Goal: Task Accomplishment & Management: Complete application form

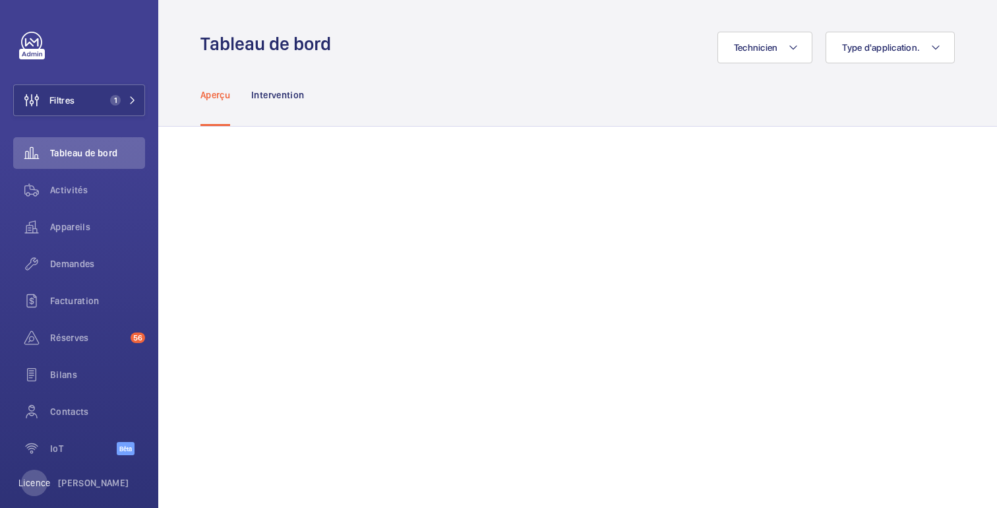
scroll to position [50, 0]
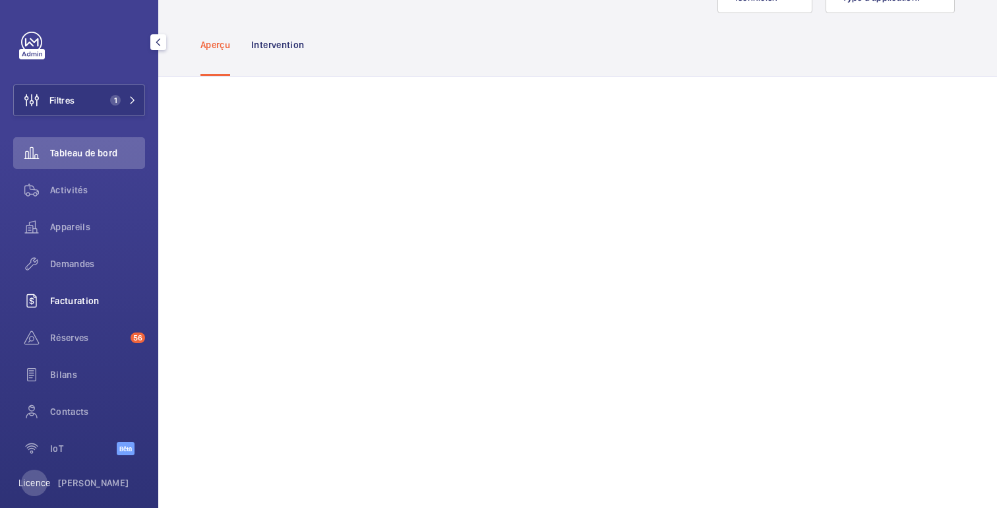
click at [65, 299] on font "Facturation" at bounding box center [74, 300] width 49 height 11
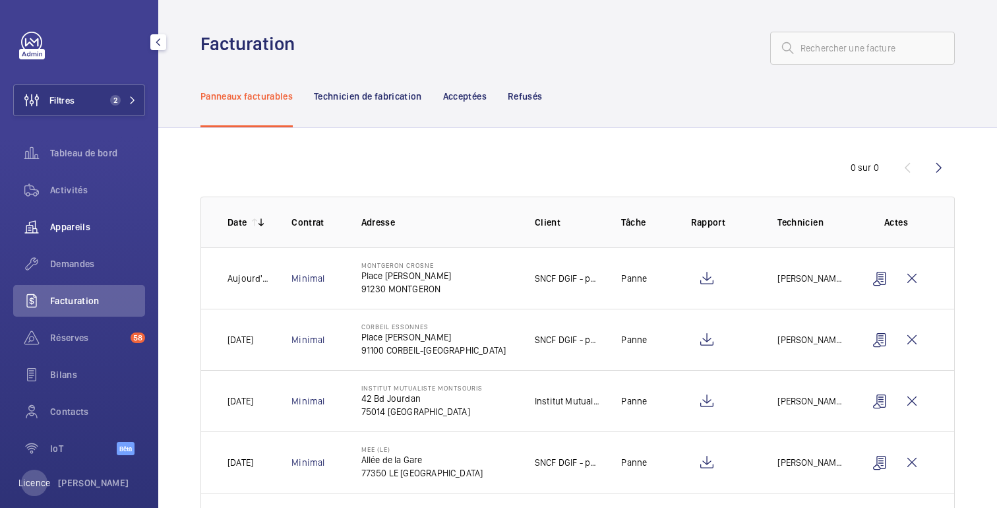
click at [81, 233] on span "Appareils" at bounding box center [97, 226] width 95 height 13
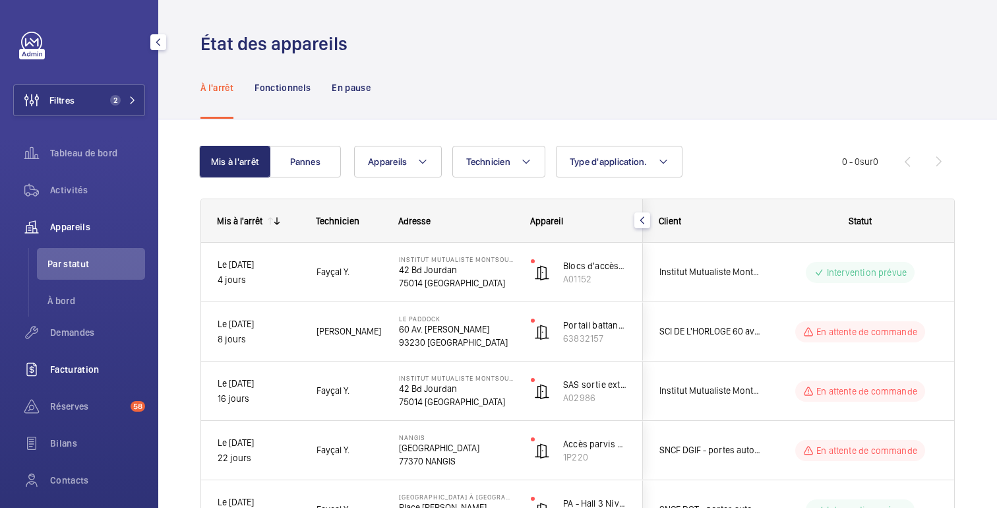
click at [70, 367] on font "Facturation" at bounding box center [74, 369] width 49 height 11
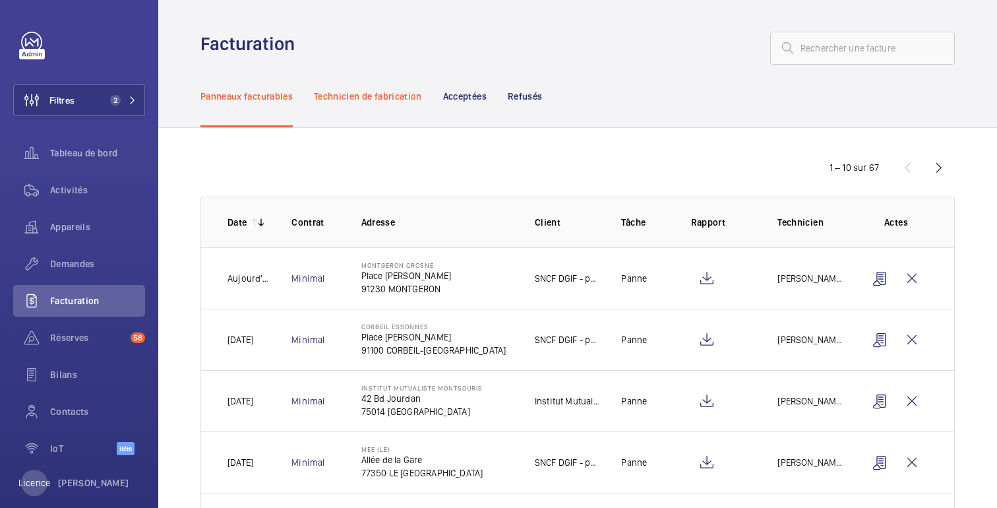
click at [356, 97] on font "Technicien de fabrication" at bounding box center [368, 96] width 108 height 11
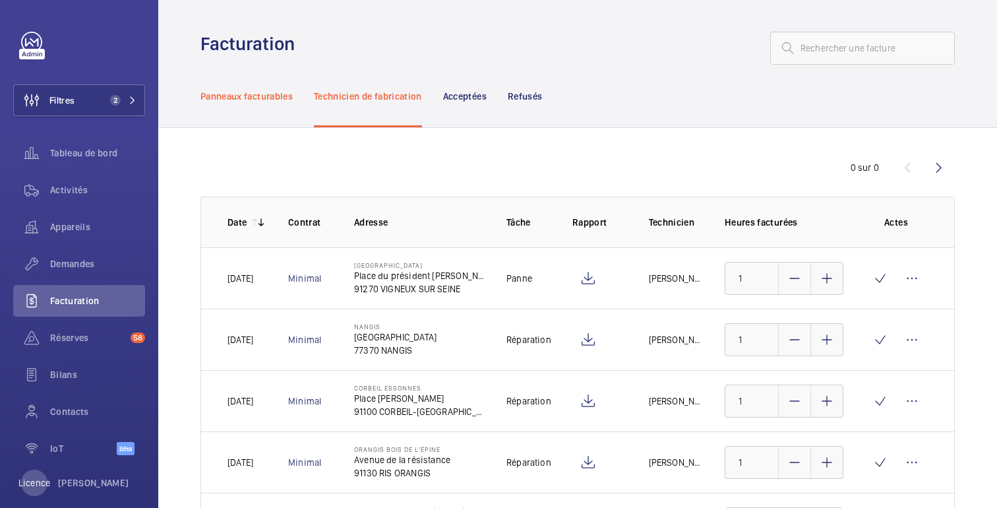
click at [264, 91] on font "Panneaux facturables" at bounding box center [247, 96] width 92 height 11
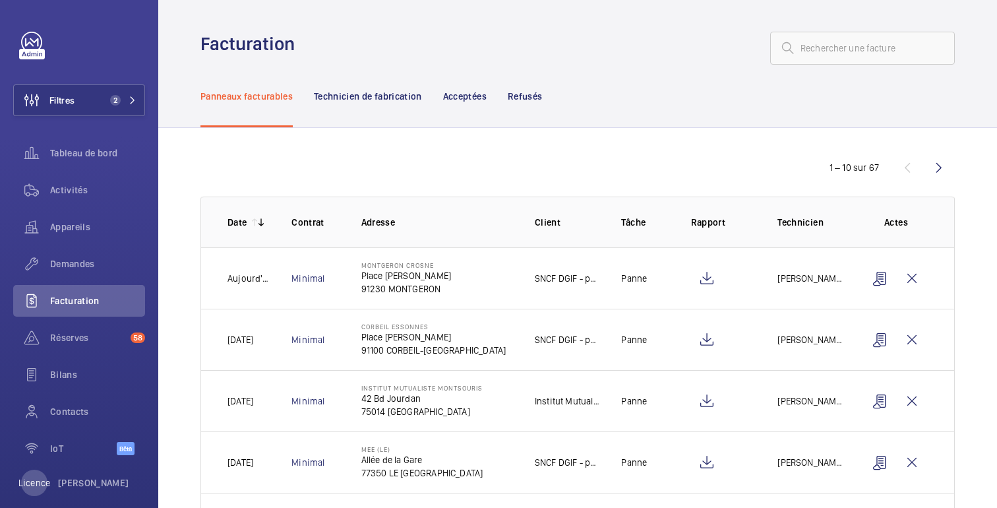
click at [257, 220] on mat-icon at bounding box center [261, 222] width 11 height 11
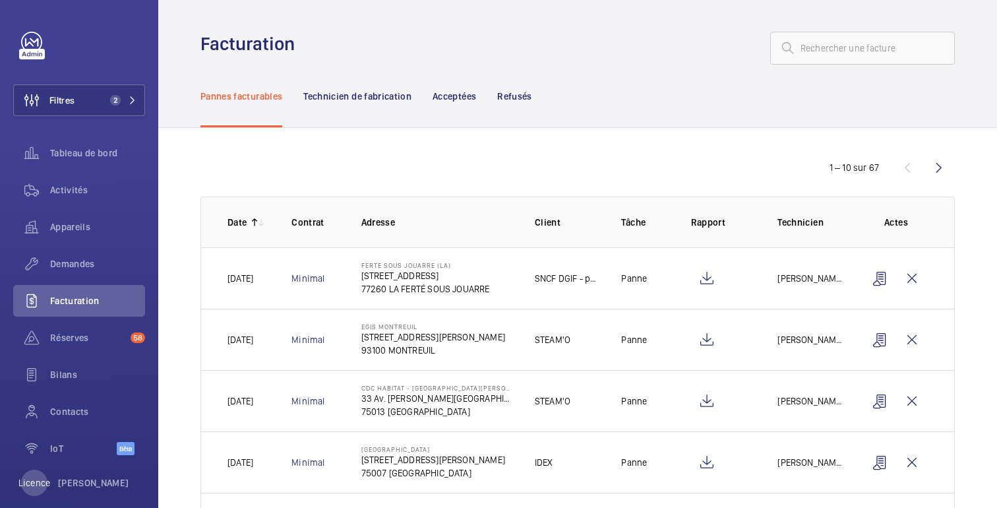
click at [253, 224] on mat-icon at bounding box center [254, 222] width 11 height 11
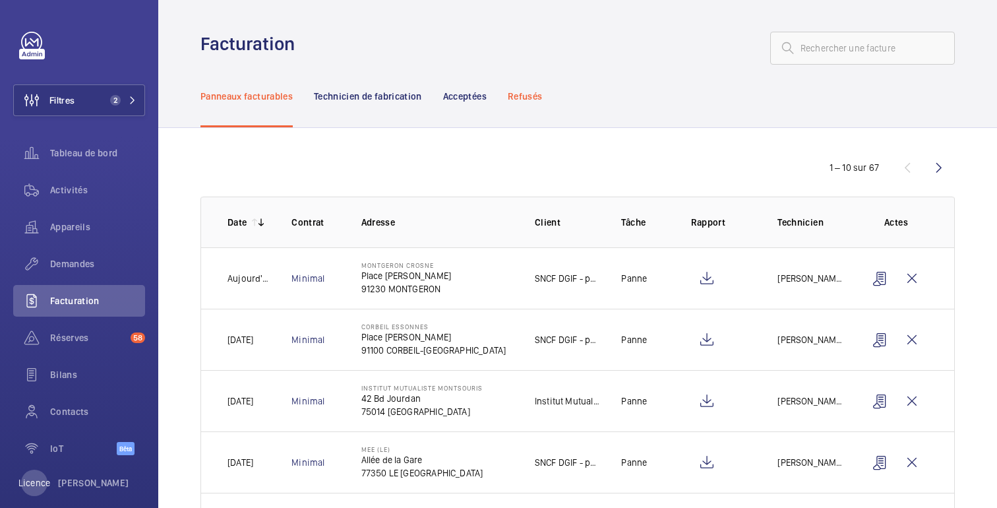
click at [526, 97] on font "Refusés" at bounding box center [525, 96] width 34 height 11
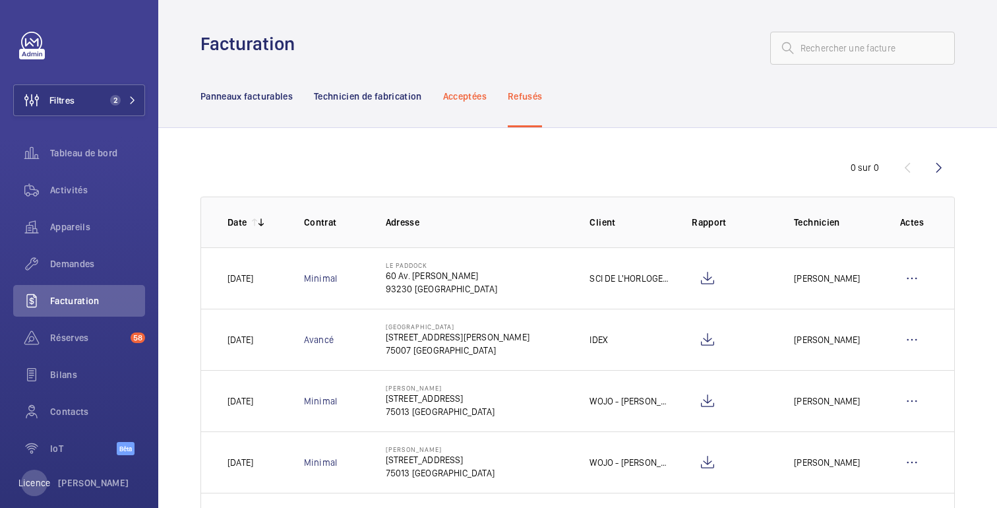
click at [458, 98] on font "Acceptées" at bounding box center [465, 96] width 44 height 11
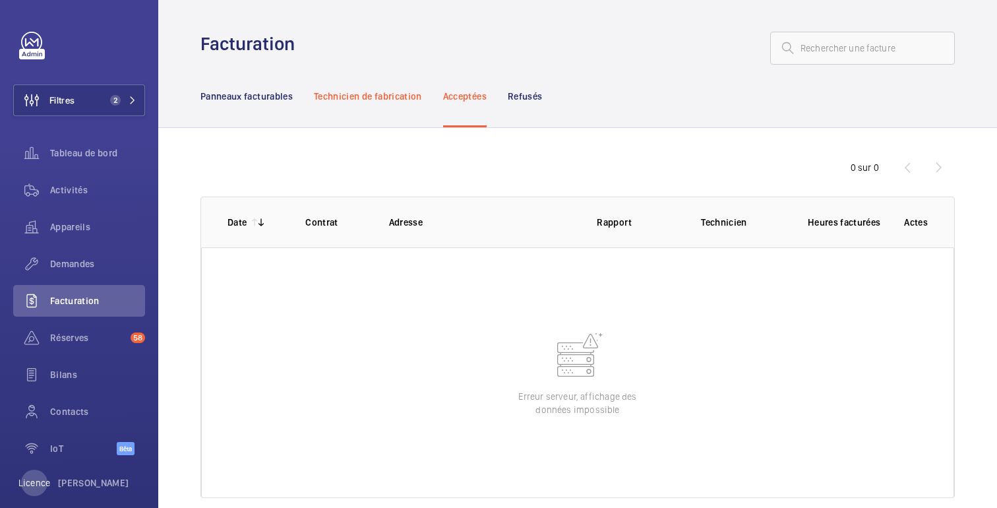
click at [396, 97] on font "Technicien de fabrication" at bounding box center [368, 96] width 108 height 11
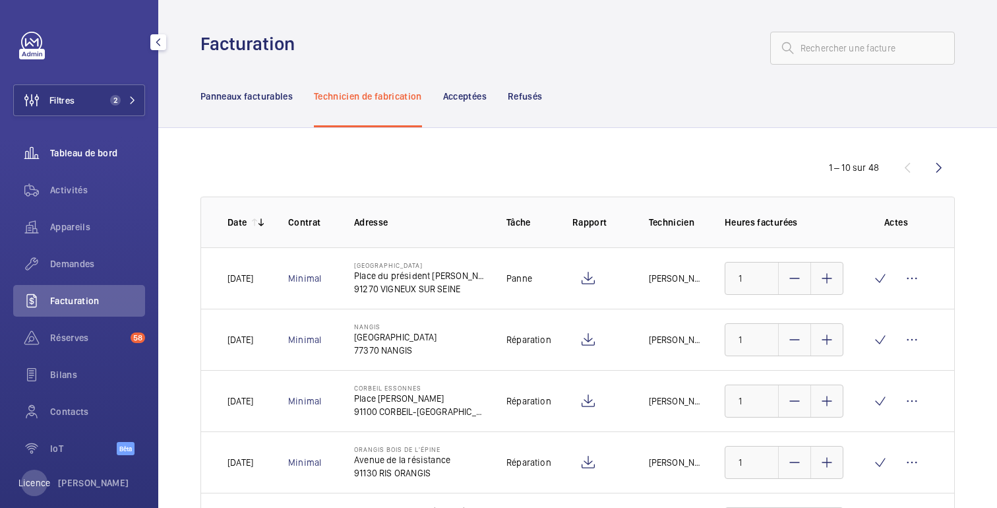
click at [101, 140] on div "Tableau de bord" at bounding box center [79, 153] width 132 height 32
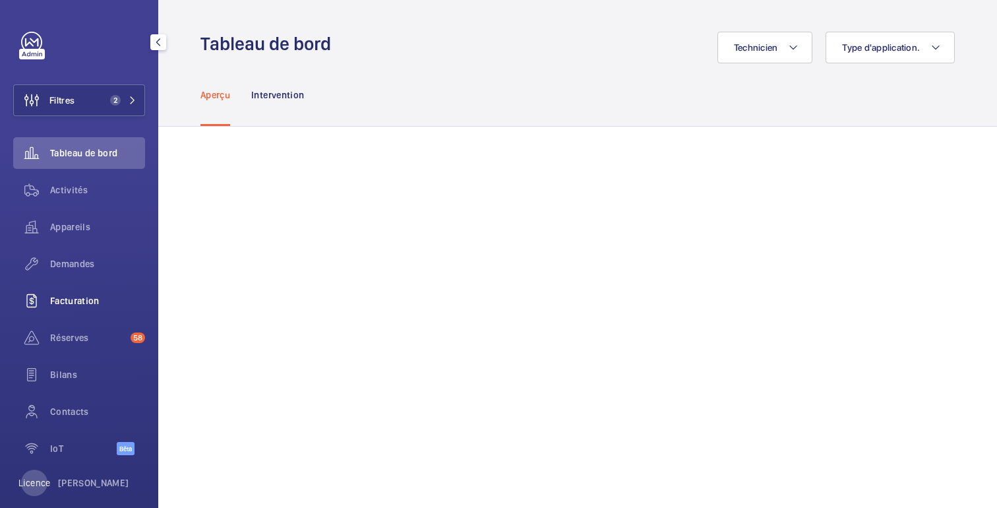
click at [100, 303] on span "Facturation" at bounding box center [97, 300] width 95 height 13
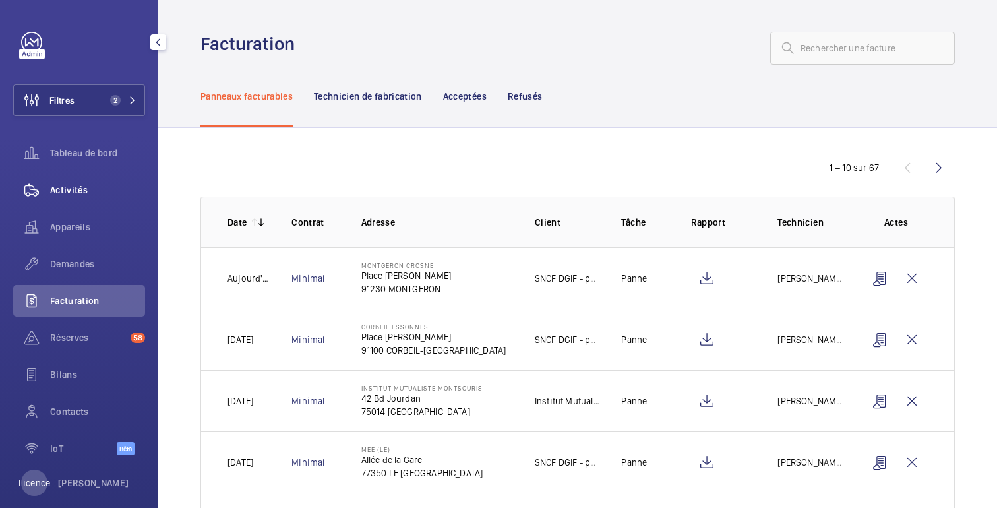
click at [76, 183] on span "Activités" at bounding box center [97, 189] width 95 height 13
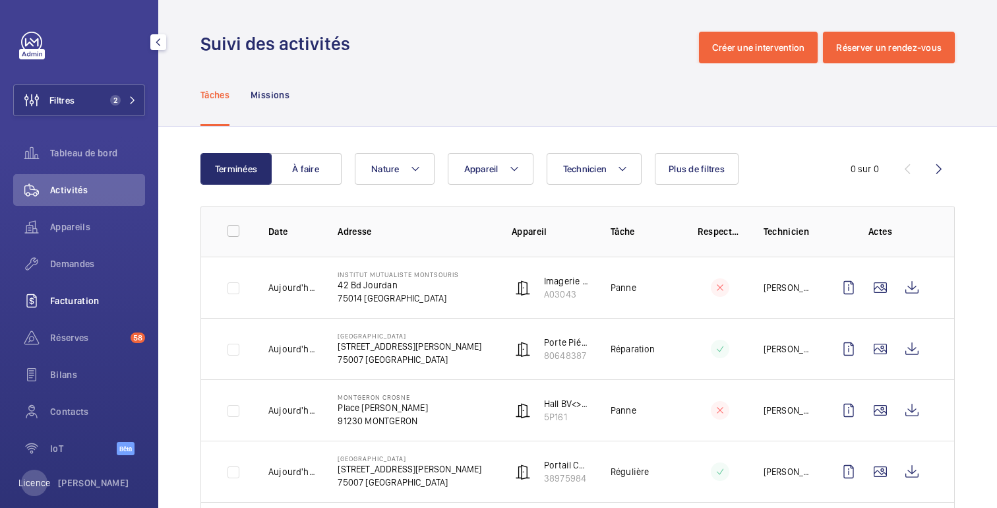
click at [63, 307] on span "Facturation" at bounding box center [97, 300] width 95 height 13
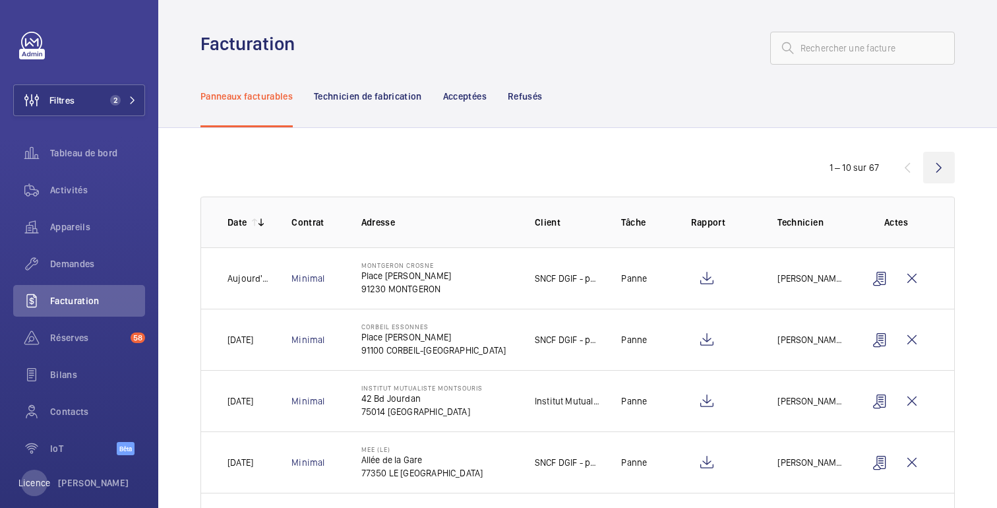
click at [945, 171] on wm-front-icon-button at bounding box center [939, 168] width 32 height 32
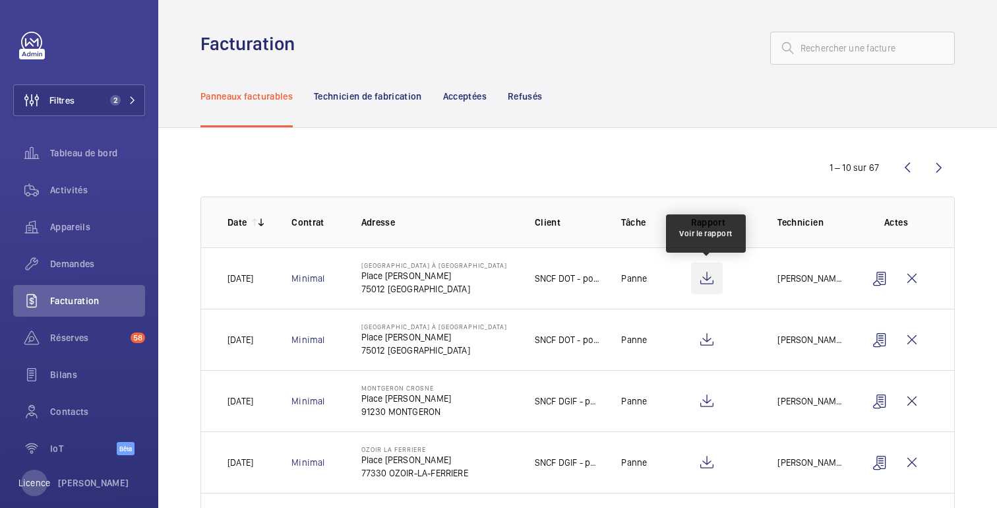
click at [703, 281] on wm-front-icon-button at bounding box center [707, 279] width 32 height 32
click at [910, 174] on wm-front-icon-button at bounding box center [908, 168] width 32 height 32
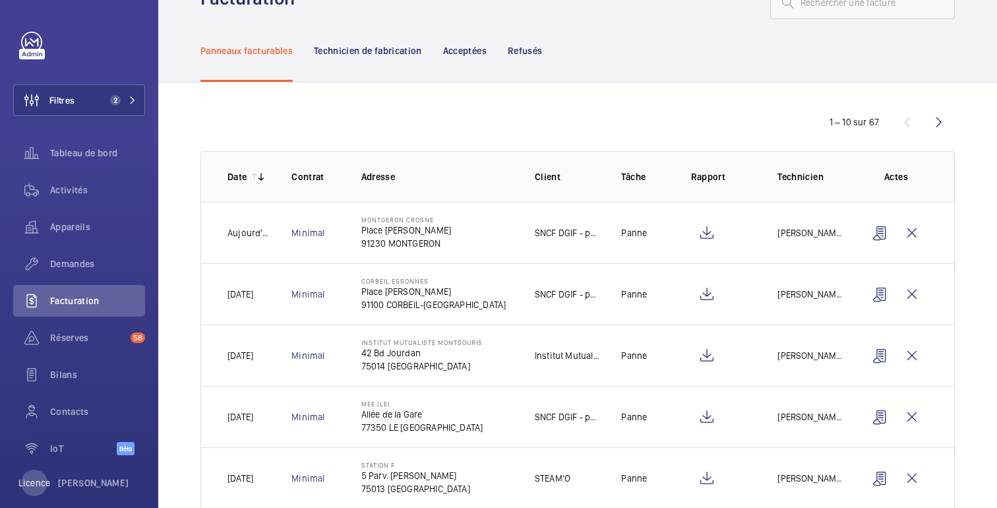
scroll to position [46, 0]
click at [98, 96] on button "Filtres 2" at bounding box center [79, 100] width 132 height 32
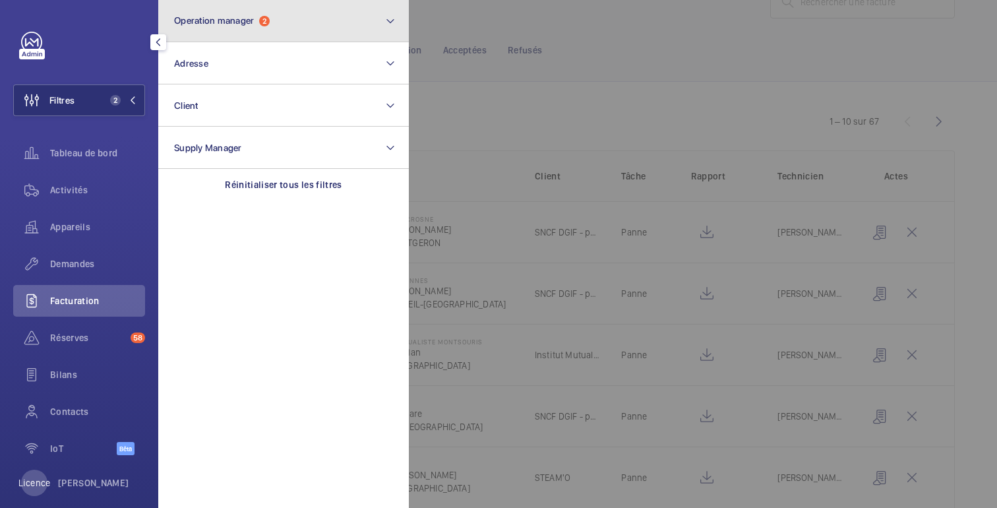
click at [263, 20] on span "2" at bounding box center [264, 21] width 11 height 11
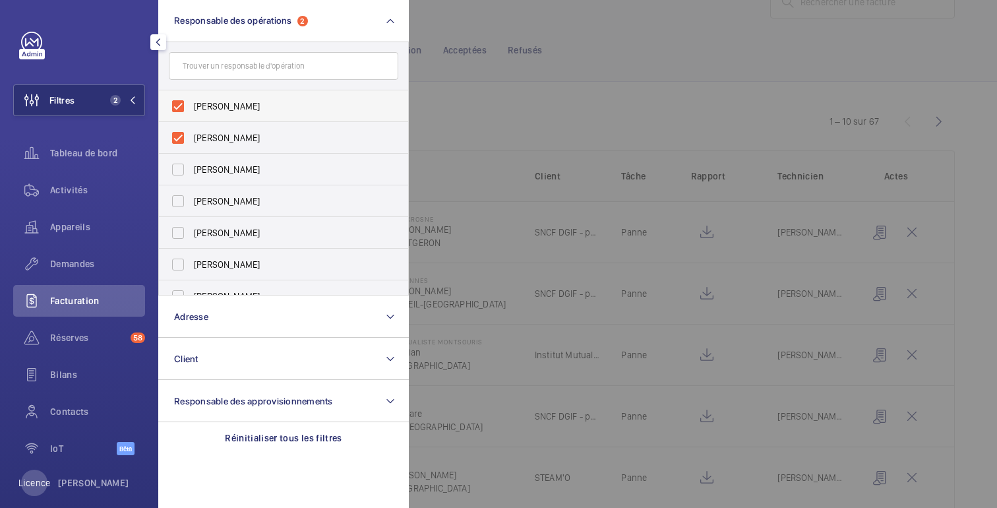
click at [241, 109] on font "[PERSON_NAME]" at bounding box center [227, 106] width 66 height 11
click at [191, 109] on input "[PERSON_NAME]" at bounding box center [178, 106] width 26 height 26
checkbox input "false"
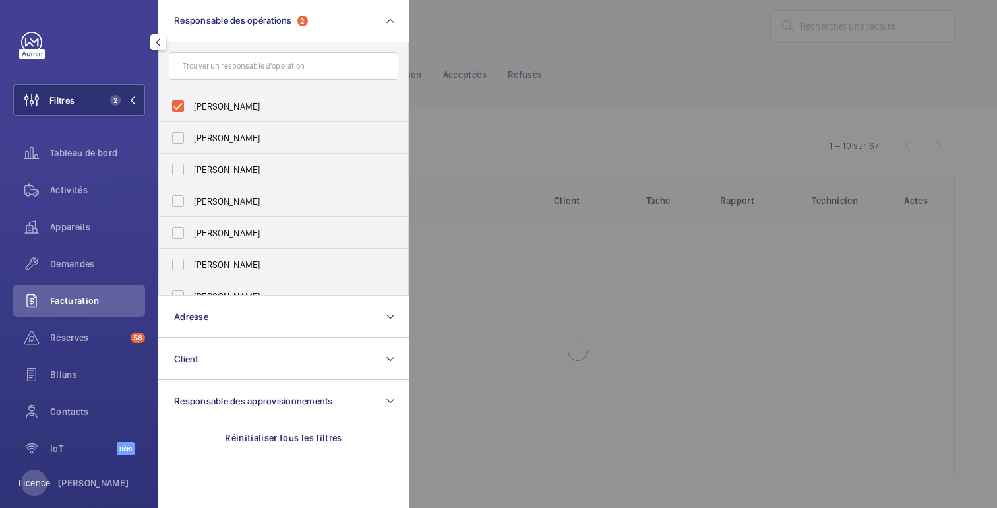
click at [609, 53] on div at bounding box center [907, 254] width 997 height 508
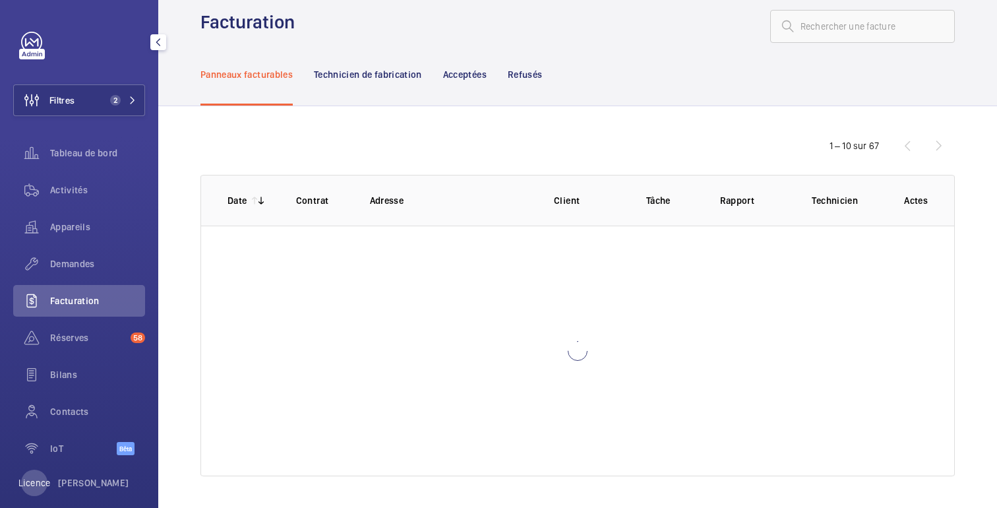
scroll to position [46, 0]
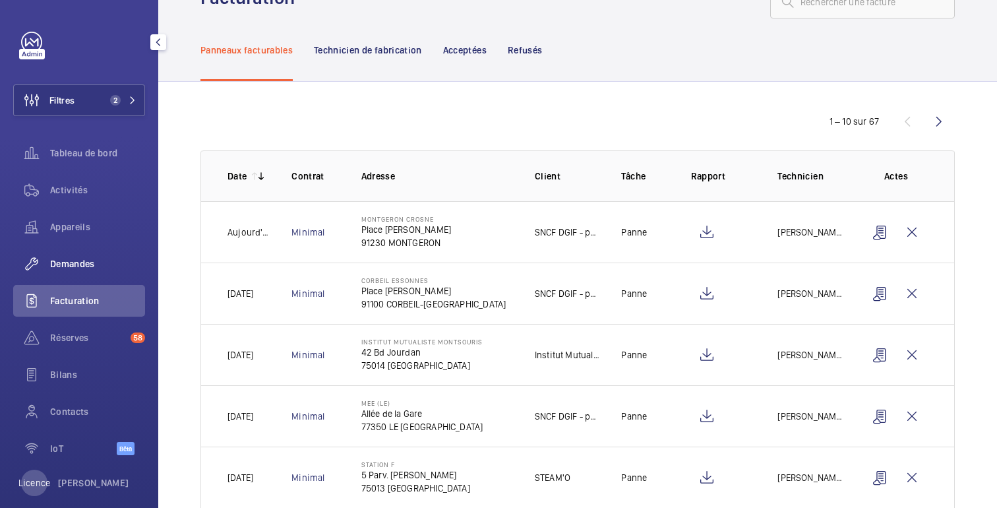
click at [88, 261] on font "Demandes" at bounding box center [72, 264] width 45 height 11
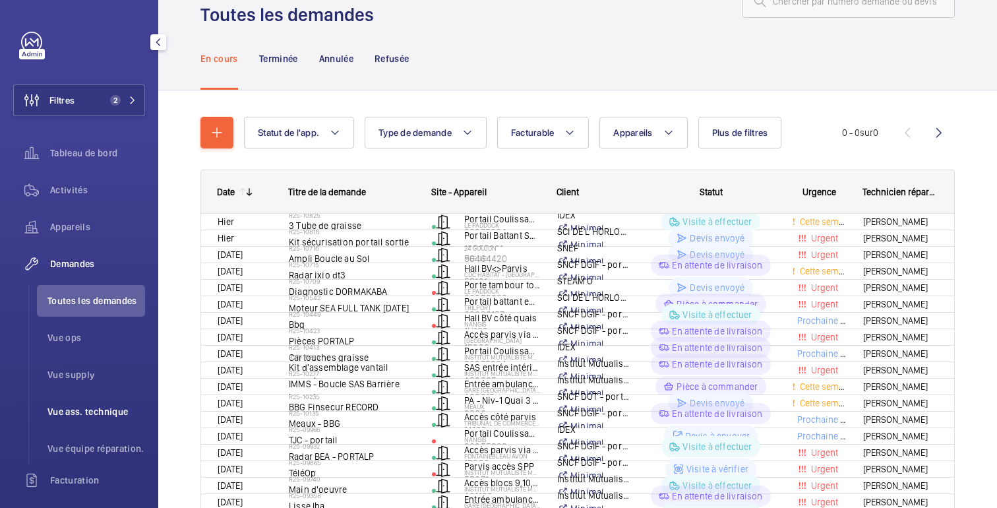
scroll to position [46, 0]
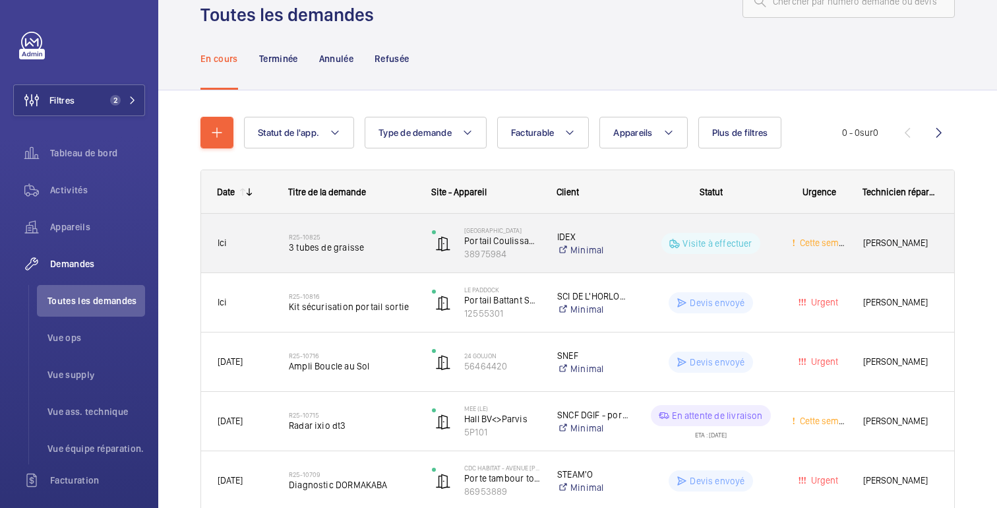
click at [766, 233] on wm-front-pills-cell "Visite à effectuer" at bounding box center [711, 243] width 128 height 21
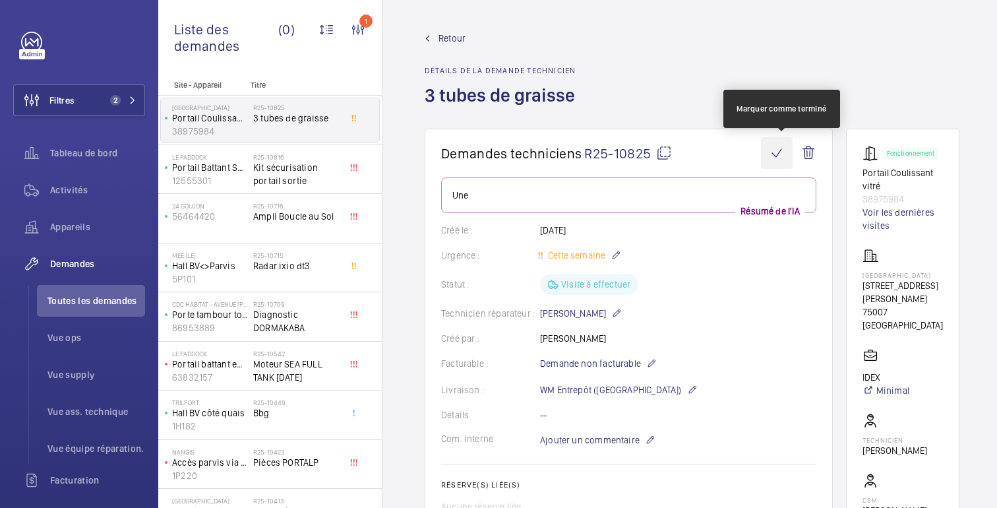
click at [785, 160] on wm-front-icon-button at bounding box center [777, 153] width 32 height 32
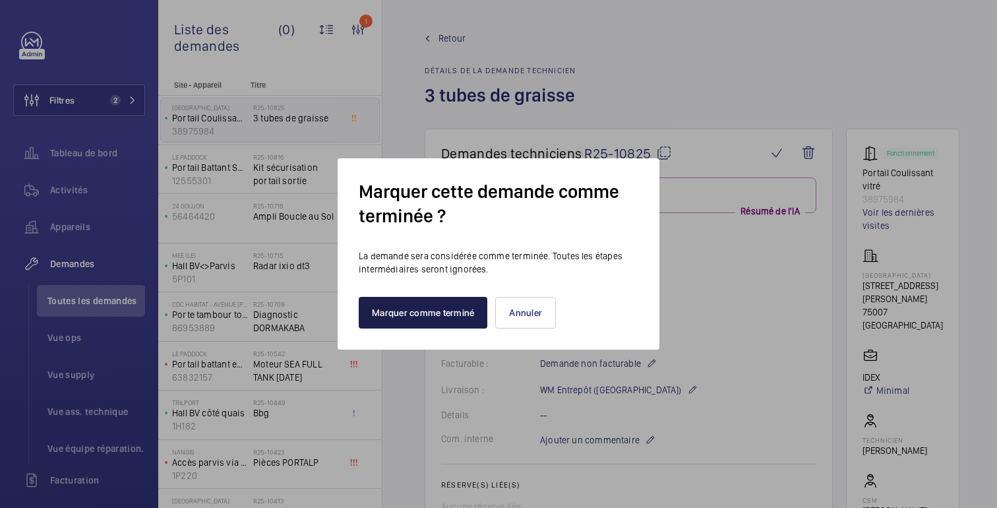
click at [433, 322] on button "Marquer comme terminé" at bounding box center [423, 313] width 129 height 32
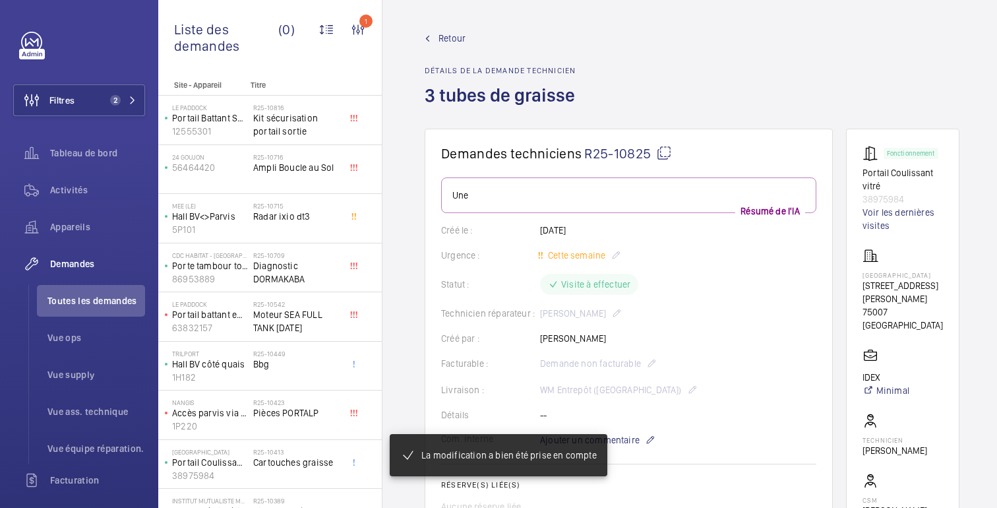
click at [440, 35] on font "Retour" at bounding box center [452, 38] width 27 height 11
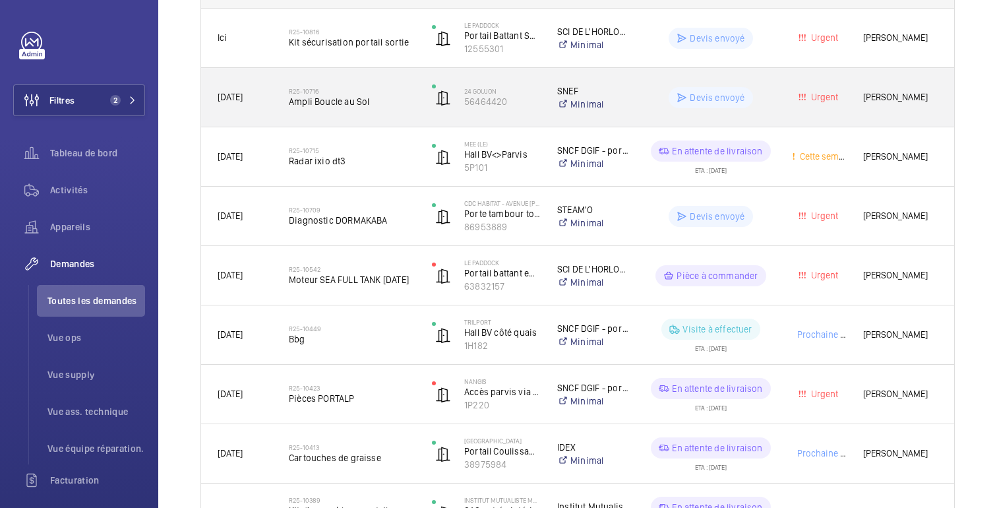
scroll to position [252, 0]
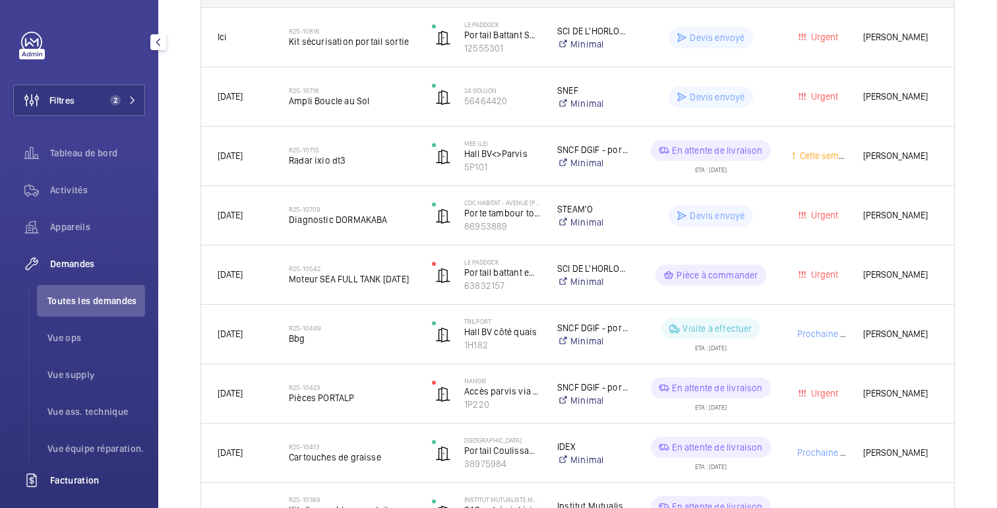
click at [82, 476] on font "Facturation" at bounding box center [74, 480] width 49 height 11
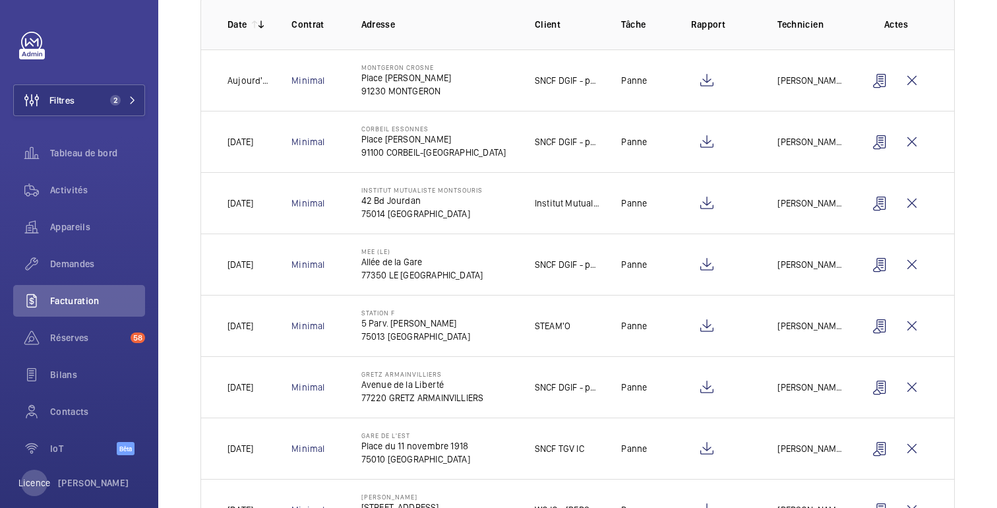
scroll to position [222, 0]
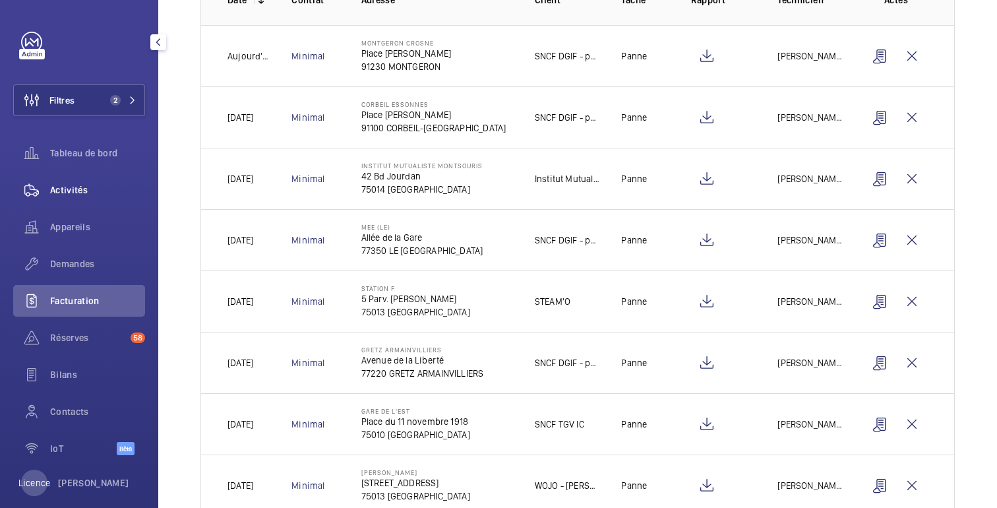
click at [77, 185] on font "Activités" at bounding box center [69, 190] width 38 height 11
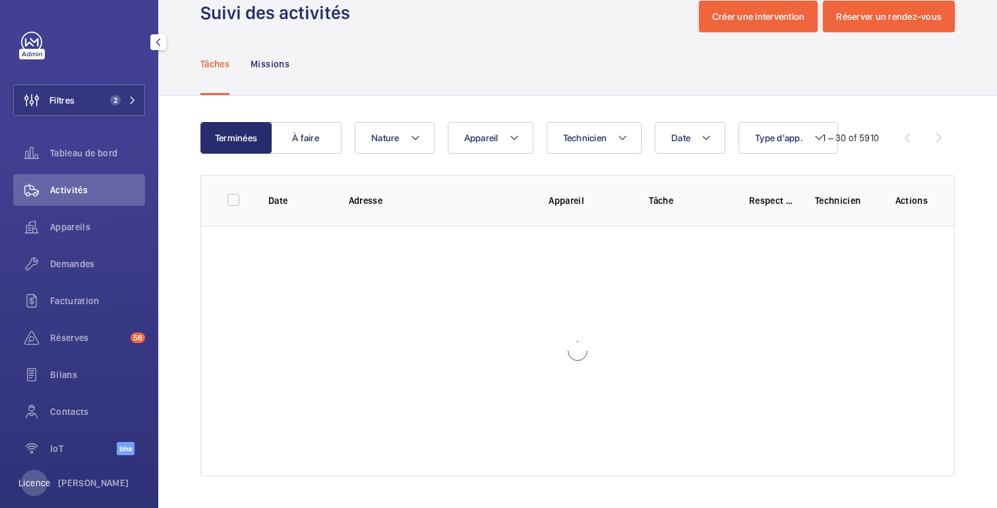
scroll to position [31, 0]
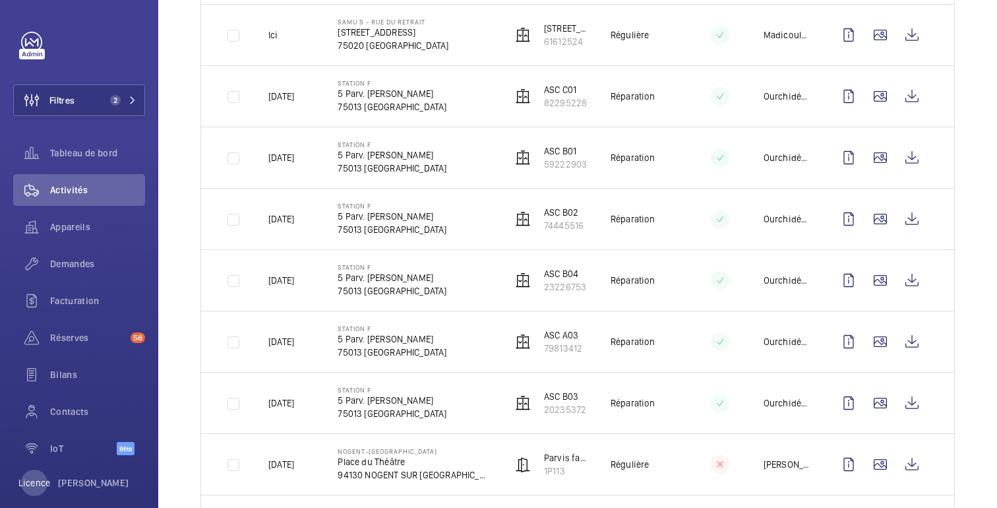
scroll to position [638, 0]
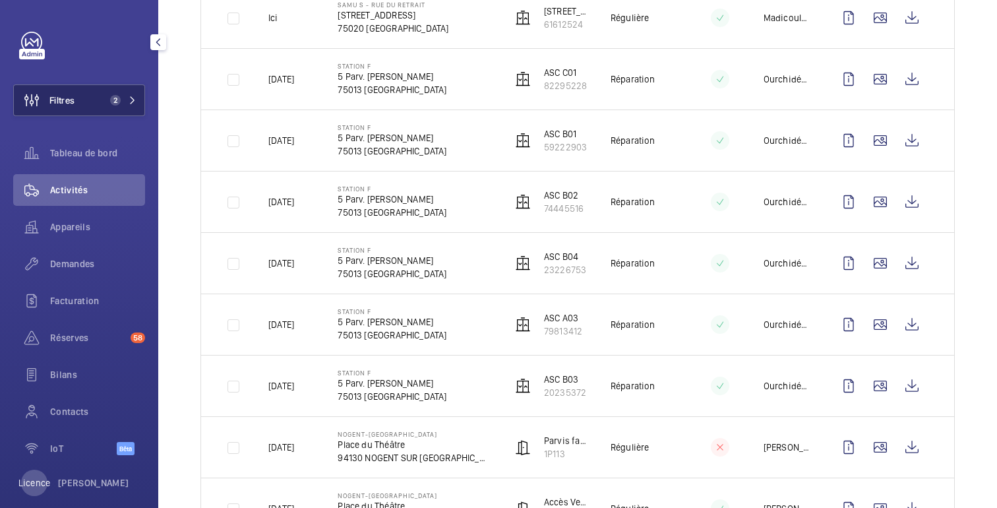
click at [84, 90] on button "Filtres 2" at bounding box center [79, 100] width 132 height 32
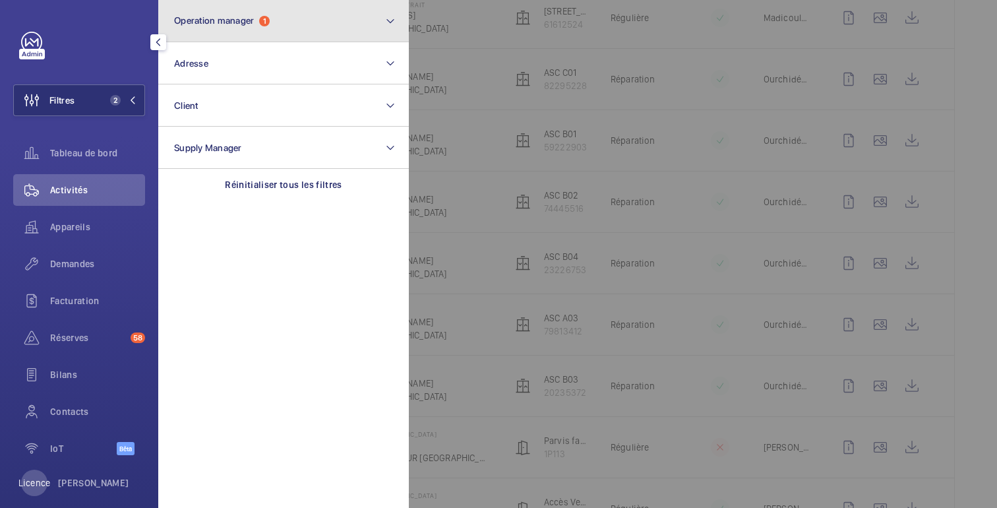
click at [270, 6] on button "Operation manager 1" at bounding box center [283, 21] width 251 height 42
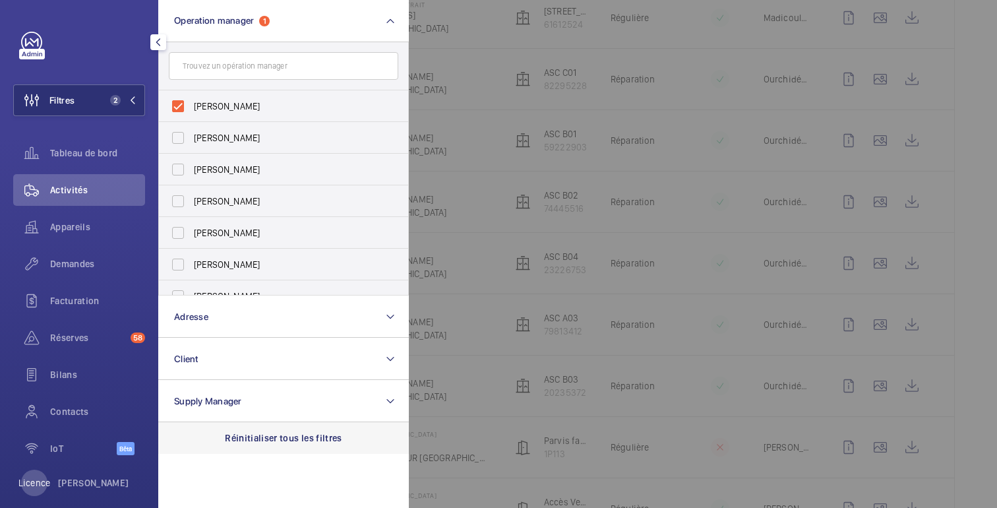
click at [290, 441] on p "Réinitialiser tous les filtres" at bounding box center [283, 437] width 117 height 13
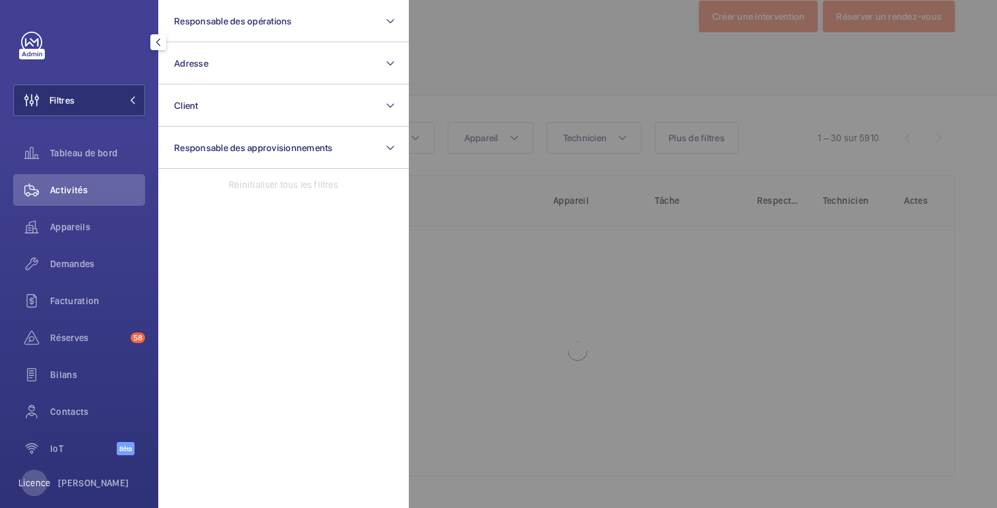
scroll to position [31, 0]
click at [505, 77] on div at bounding box center [907, 254] width 997 height 508
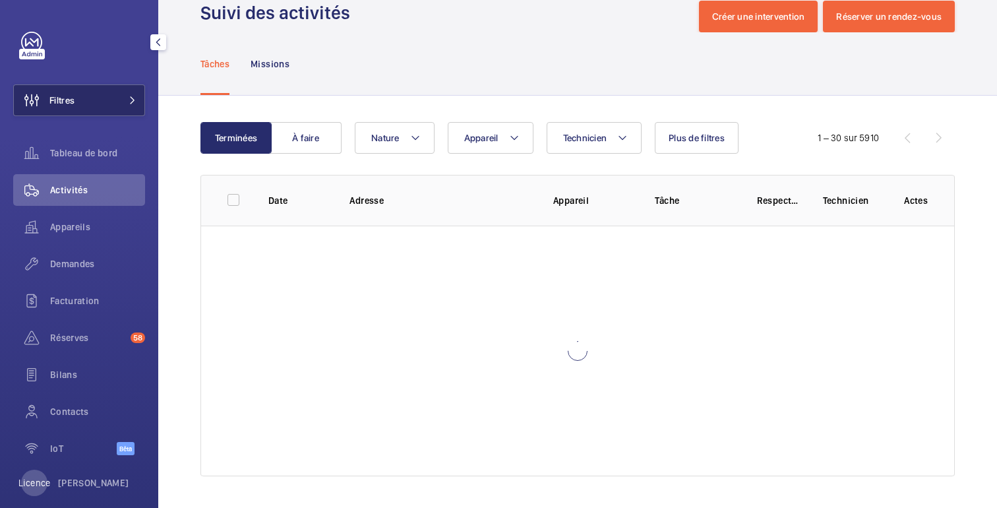
scroll to position [638, 0]
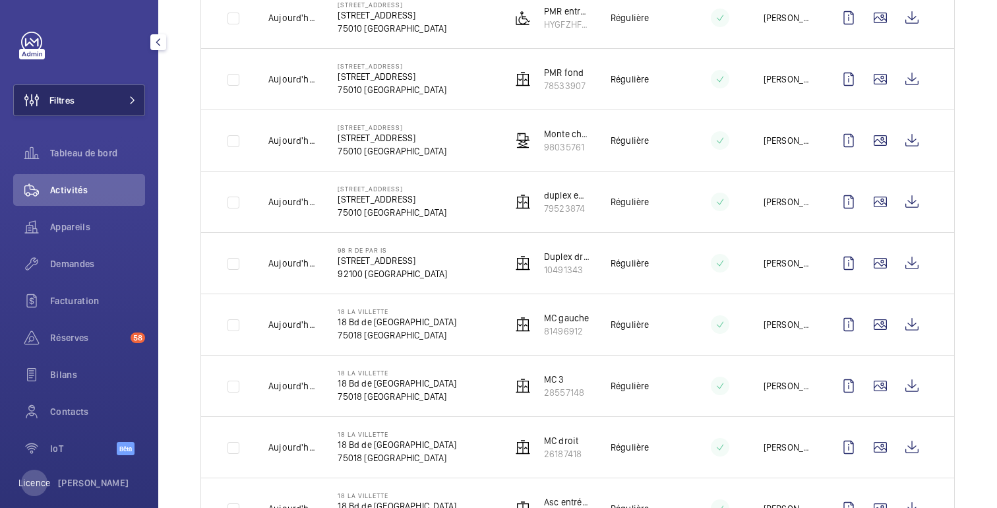
click at [127, 96] on button "Filtres" at bounding box center [79, 100] width 132 height 32
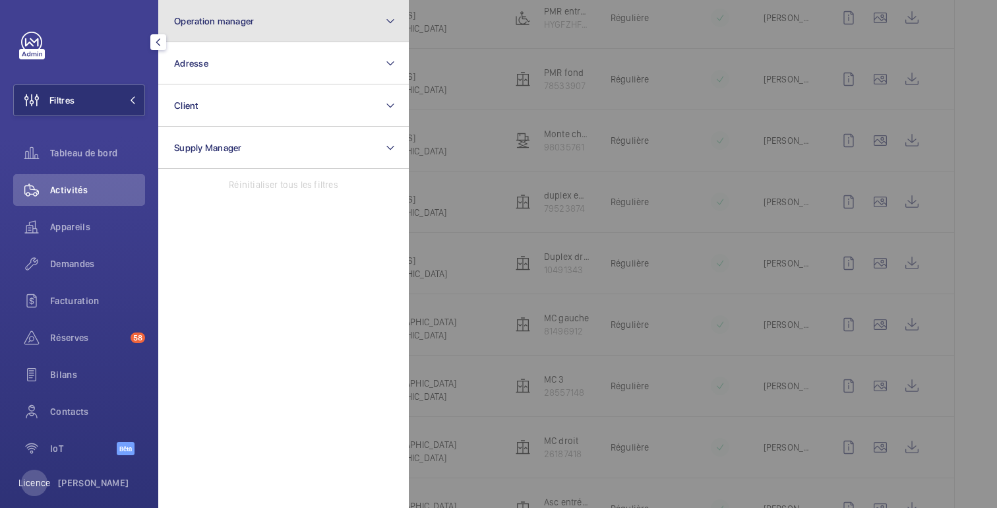
click at [242, 28] on button "Operation manager" at bounding box center [283, 21] width 251 height 42
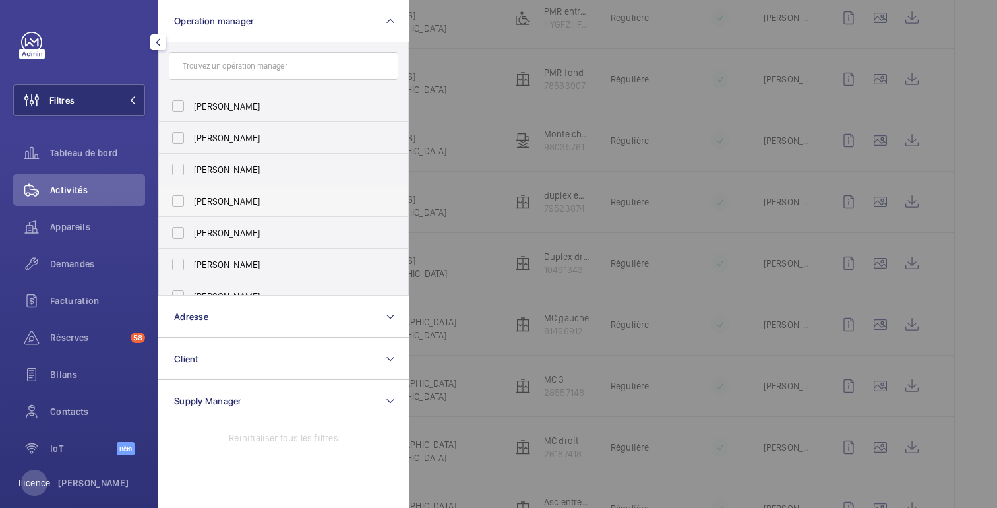
scroll to position [49, 0]
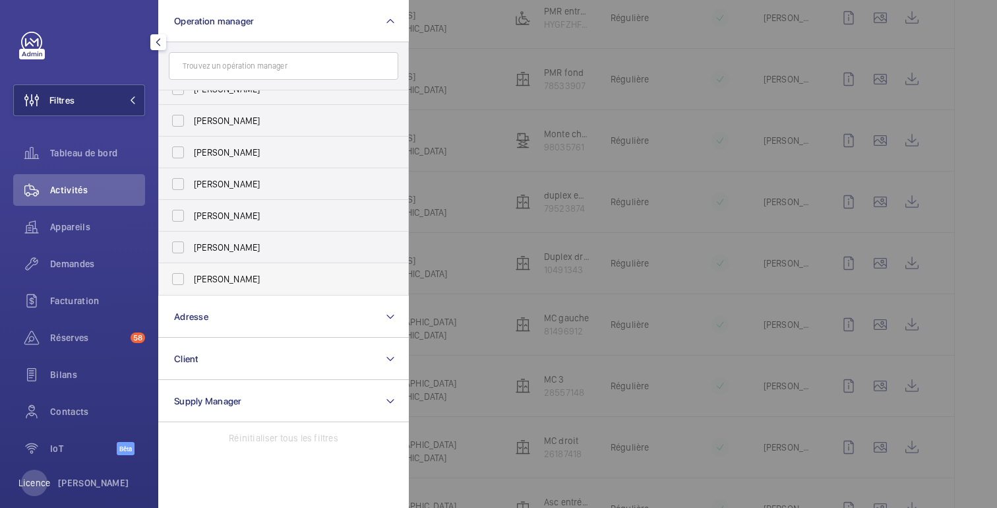
click at [227, 275] on span "[PERSON_NAME]" at bounding box center [284, 278] width 181 height 13
click at [191, 275] on input "[PERSON_NAME]" at bounding box center [178, 279] width 26 height 26
checkbox input "true"
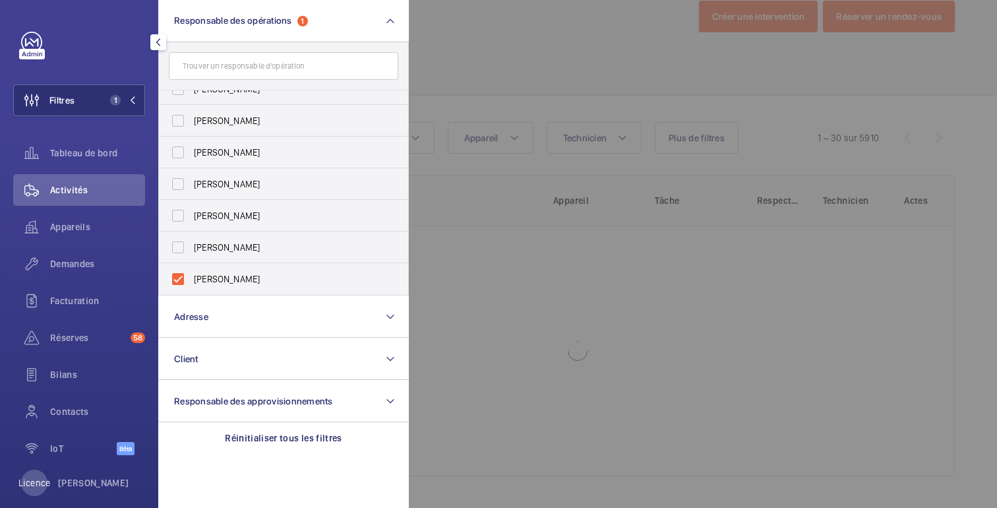
click at [475, 63] on div at bounding box center [907, 254] width 997 height 508
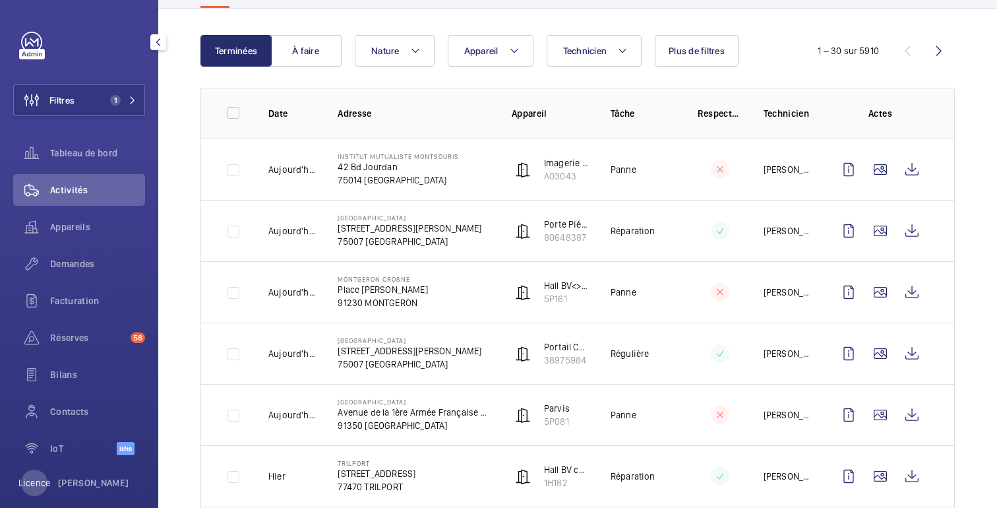
scroll to position [119, 0]
click at [474, 274] on td "MONTGERON CROSNE Place Joseph Piette 91230 MONTGERON" at bounding box center [403, 290] width 173 height 61
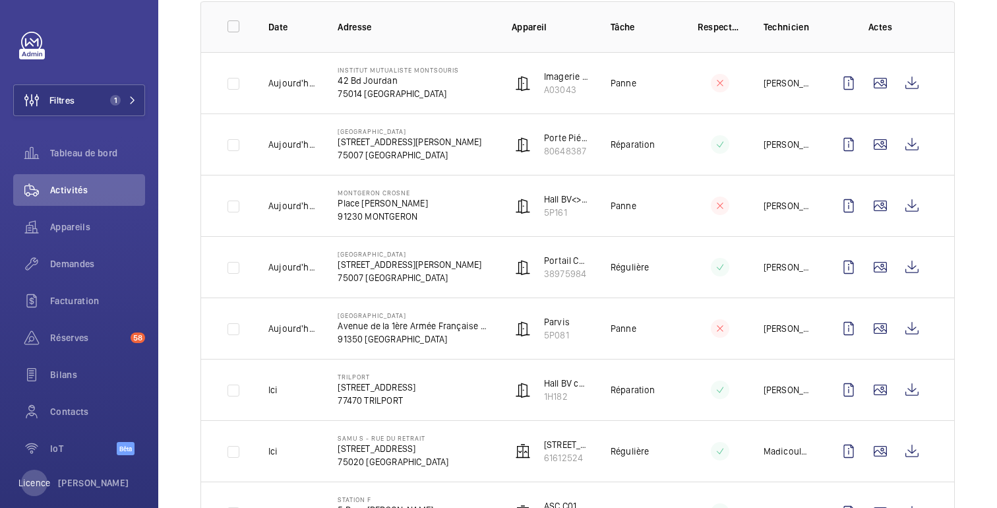
scroll to position [0, 0]
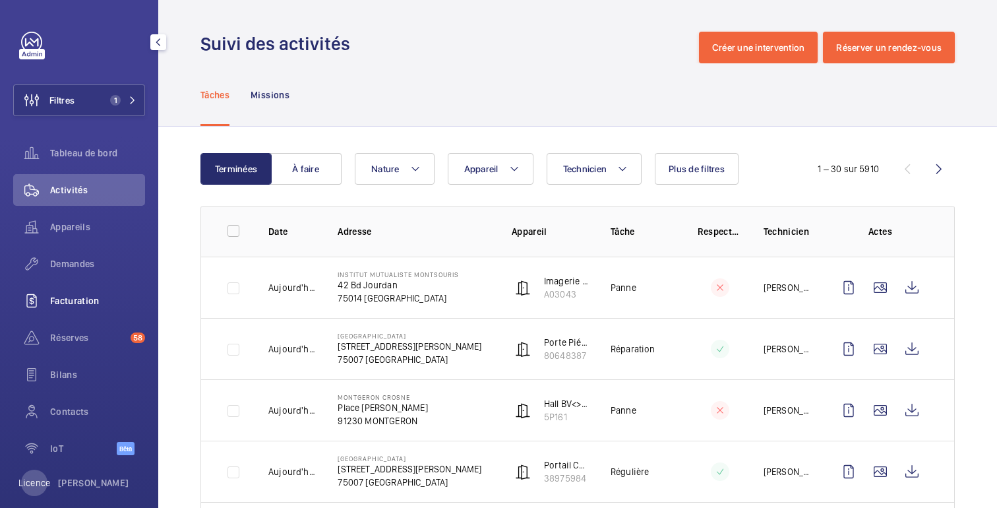
click at [86, 302] on font "Facturation" at bounding box center [74, 300] width 49 height 11
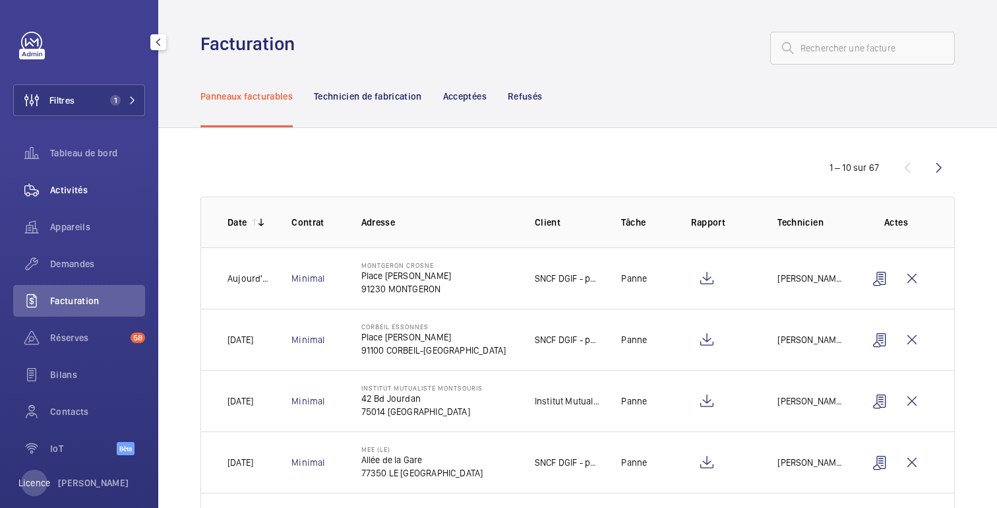
click at [64, 204] on div "Activités" at bounding box center [79, 190] width 132 height 32
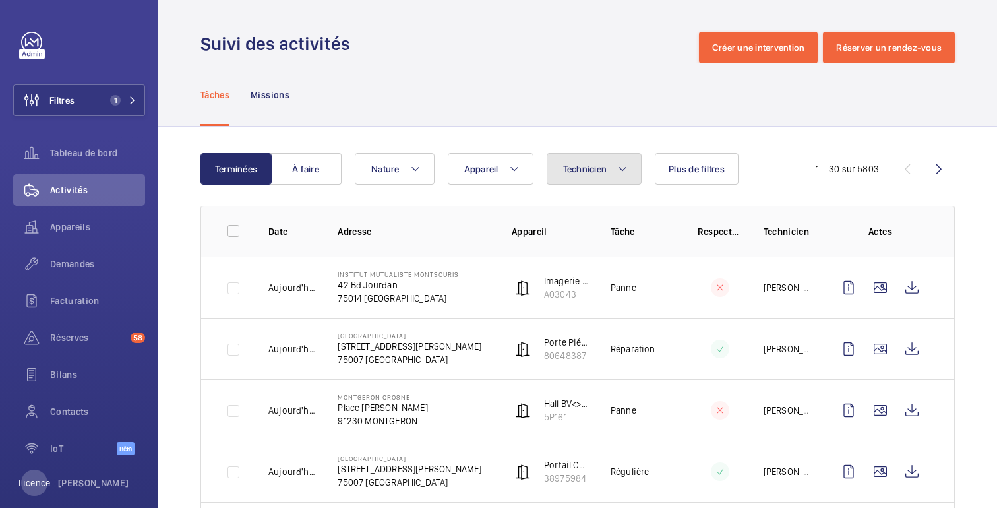
click at [590, 173] on font "Technicien" at bounding box center [585, 169] width 44 height 11
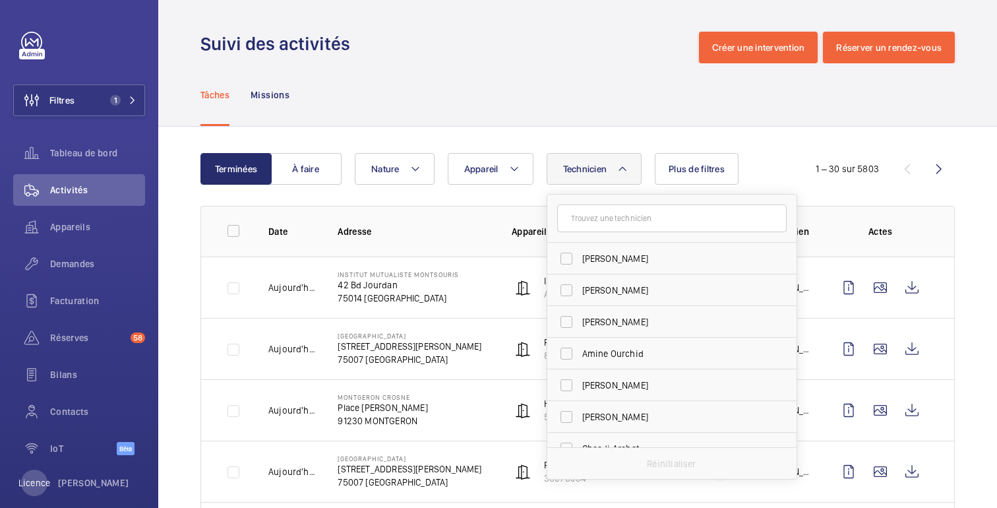
click at [590, 222] on input "text" at bounding box center [672, 218] width 230 height 28
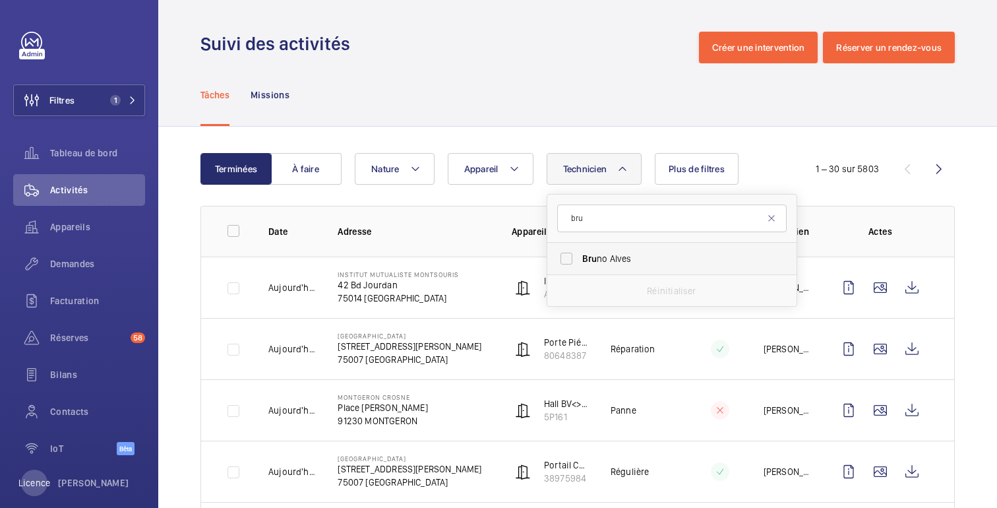
type input "bru"
click at [627, 262] on span "Bru no Alves" at bounding box center [672, 258] width 181 height 13
click at [580, 262] on input "Bru no Alves" at bounding box center [566, 258] width 26 height 26
checkbox input "true"
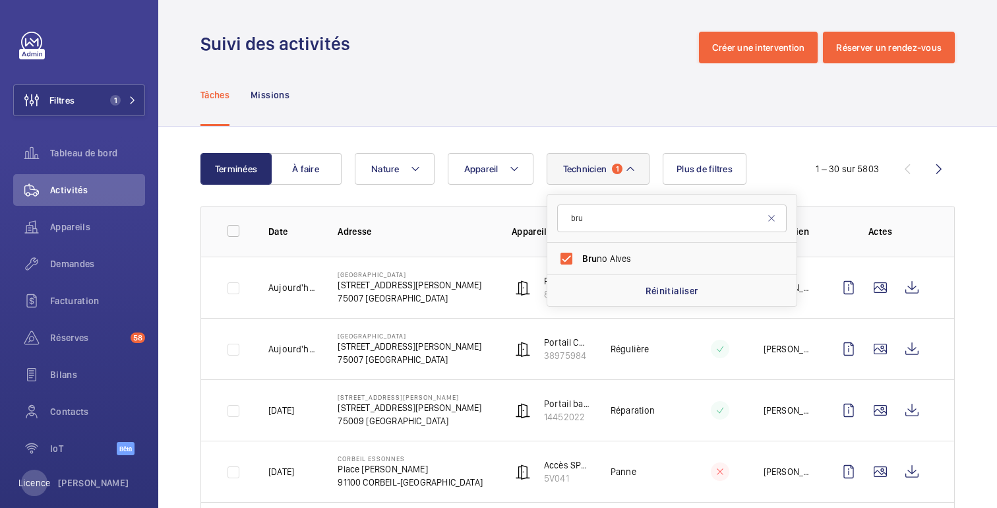
click at [665, 106] on div "Tâches Missions" at bounding box center [578, 94] width 755 height 63
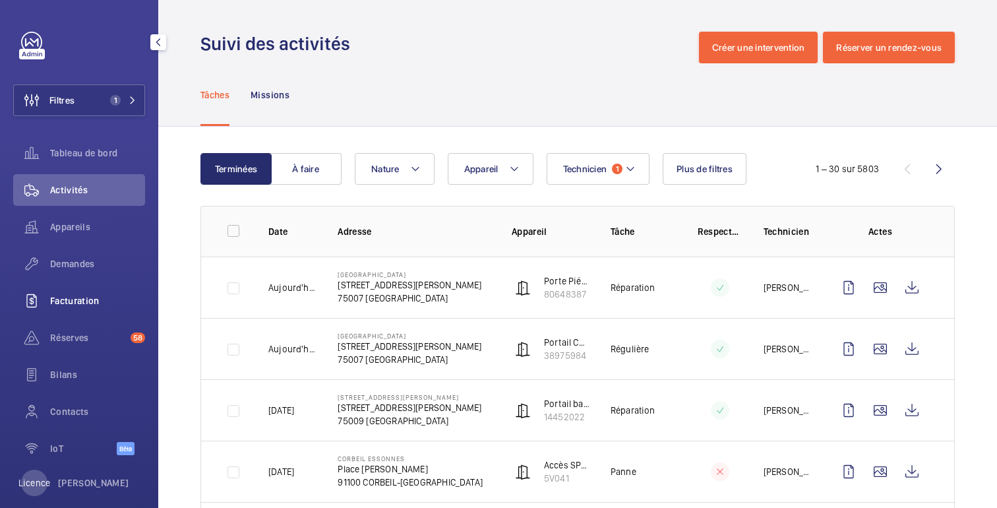
click at [74, 304] on font "Facturation" at bounding box center [74, 300] width 49 height 11
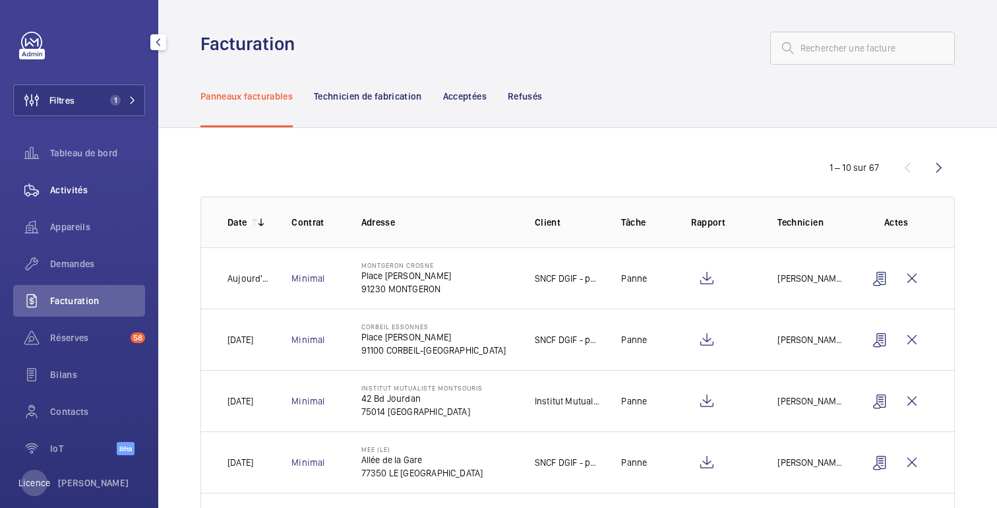
click at [91, 200] on div "Activités" at bounding box center [79, 190] width 132 height 32
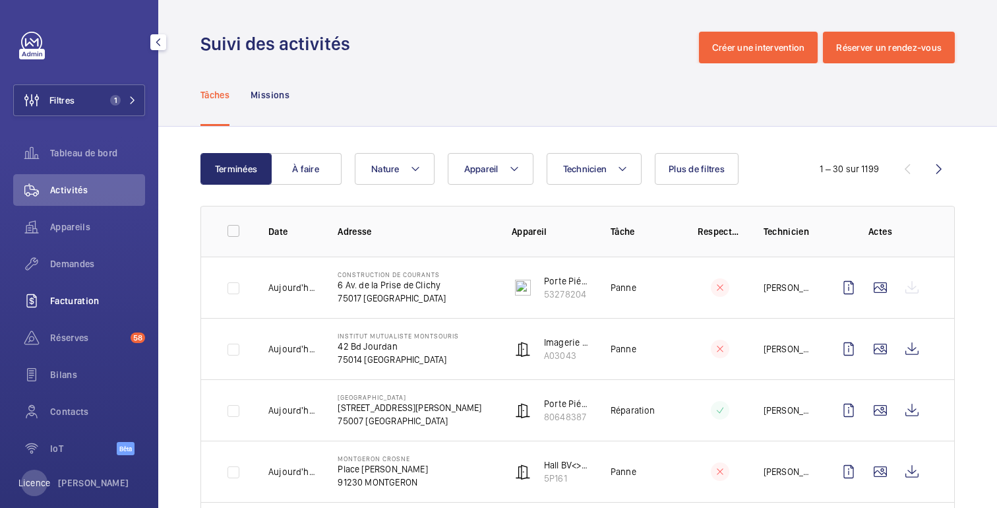
click at [66, 307] on div "Facturation" at bounding box center [79, 301] width 132 height 32
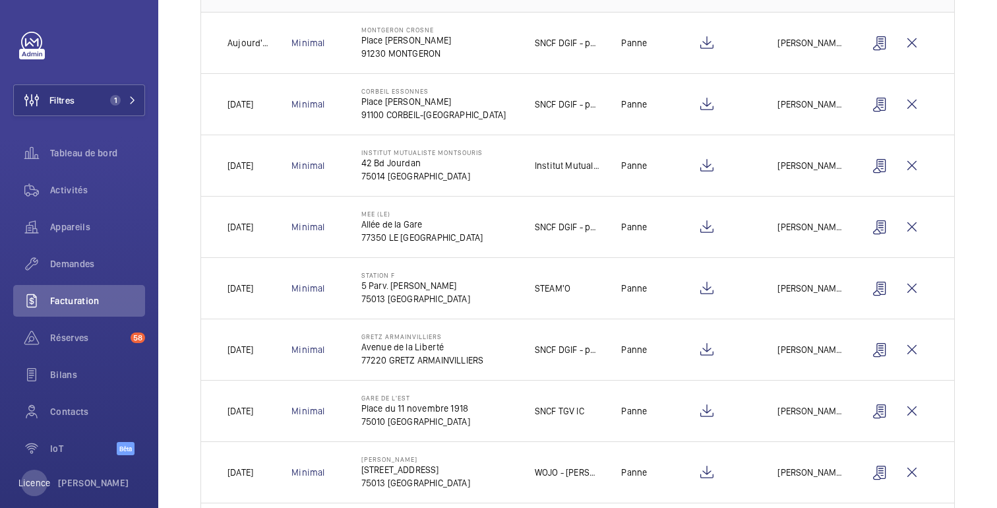
scroll to position [237, 0]
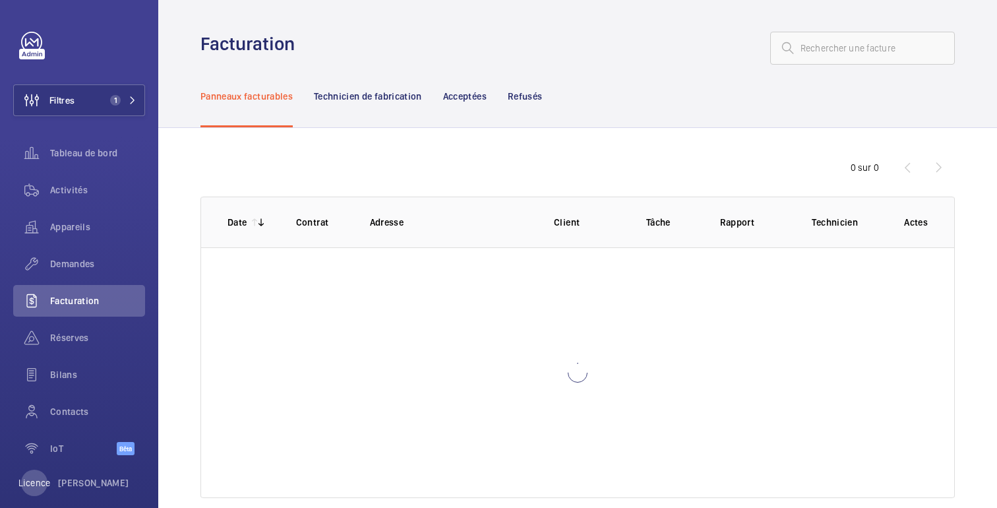
click at [598, 13] on wm-front-admin-header "Facturation" at bounding box center [577, 32] width 839 height 65
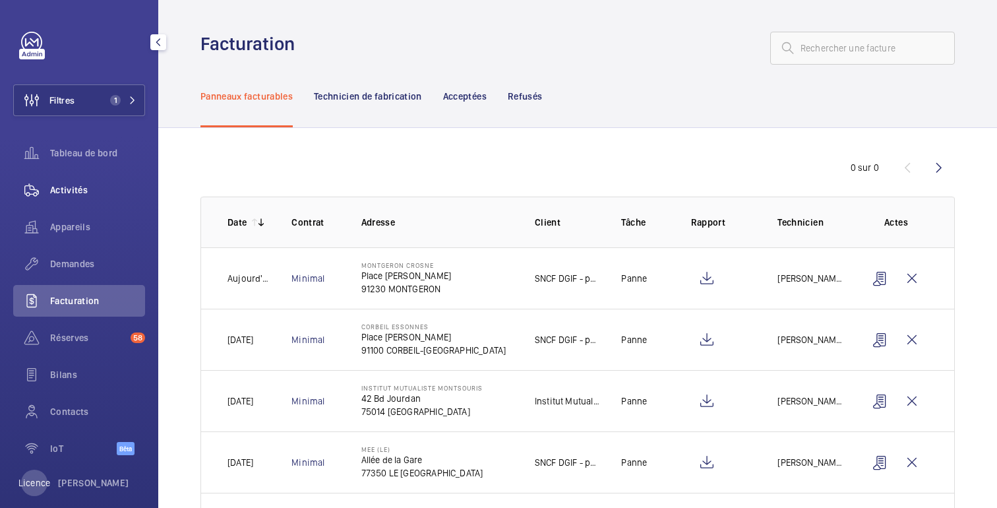
click at [71, 193] on font "Activités" at bounding box center [69, 190] width 38 height 11
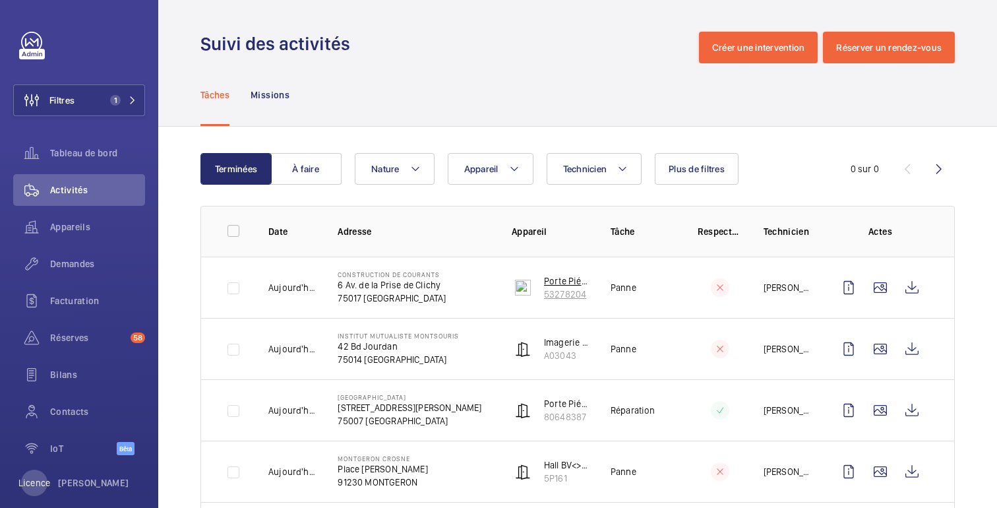
click at [571, 293] on font "53278204" at bounding box center [565, 294] width 42 height 11
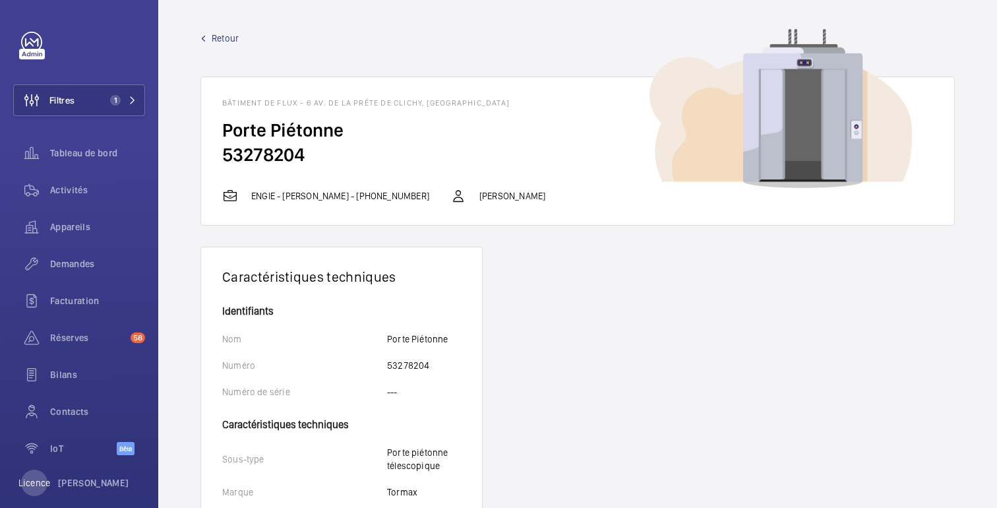
click at [287, 158] on font "53278204" at bounding box center [263, 154] width 82 height 22
copy font "53278204"
click at [66, 270] on span "Demandes" at bounding box center [97, 263] width 95 height 13
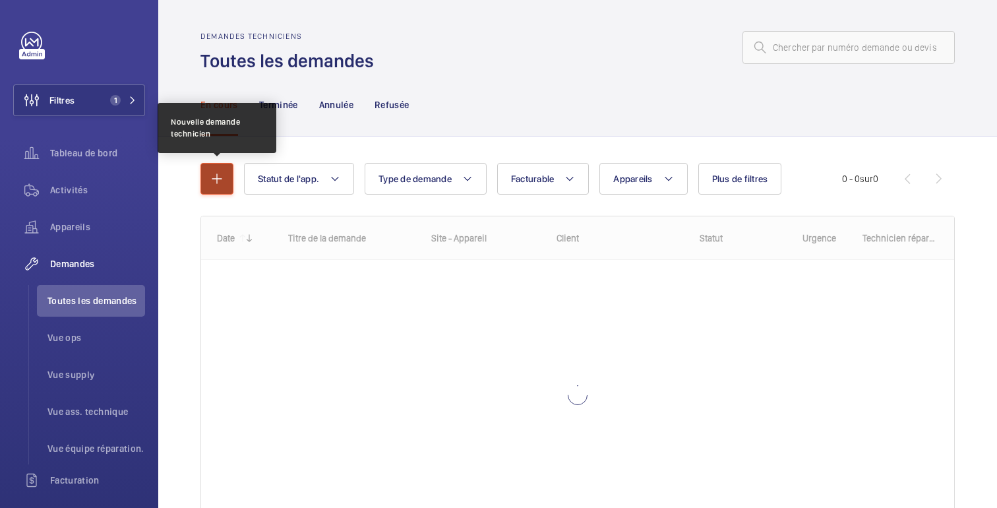
click at [222, 173] on mat-icon "button" at bounding box center [217, 179] width 16 height 16
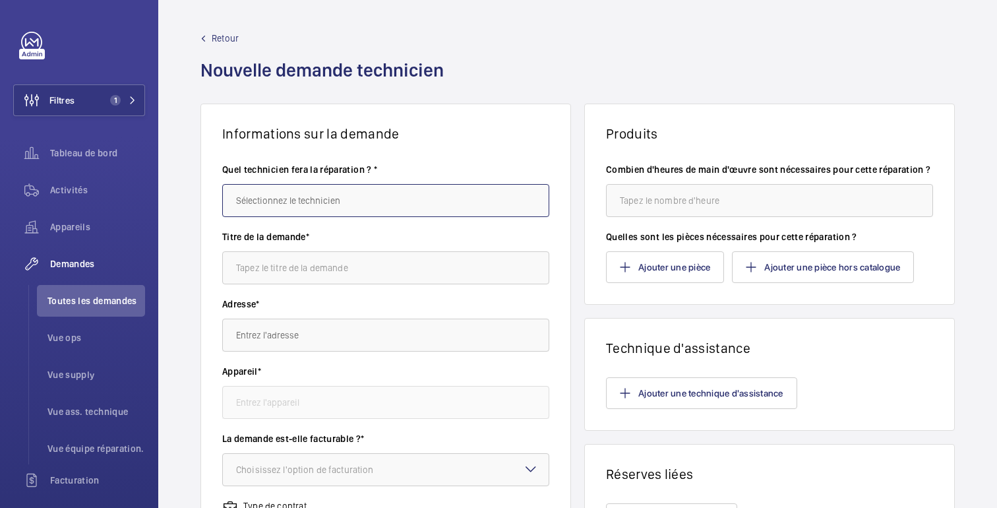
click at [313, 201] on input "text" at bounding box center [385, 200] width 327 height 33
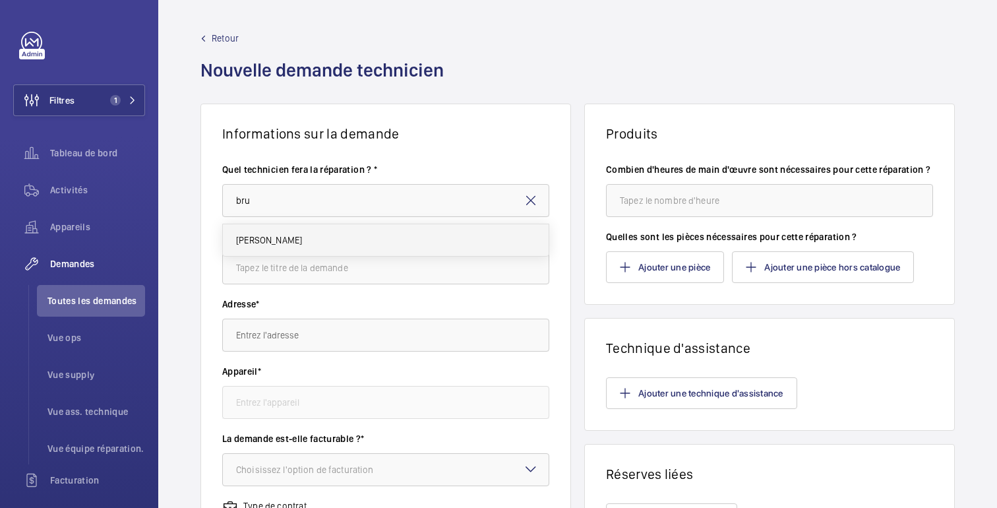
click at [293, 239] on mat-option "[PERSON_NAME]" at bounding box center [386, 240] width 326 height 32
type input "[PERSON_NAME]"
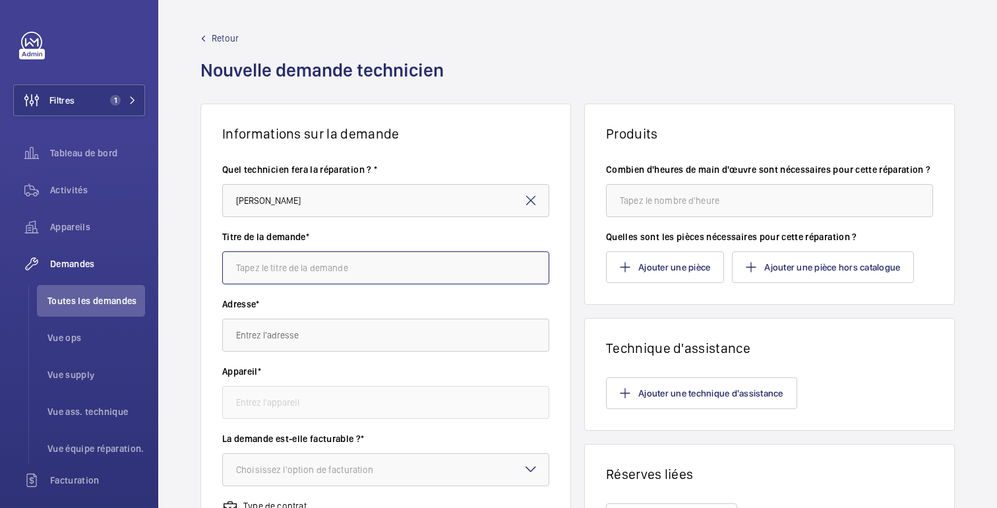
click at [290, 273] on input "text" at bounding box center [385, 267] width 327 height 33
type input "Kit Réno SESAMO By [PERSON_NAME]"
click at [278, 327] on input "text" at bounding box center [385, 335] width 327 height 33
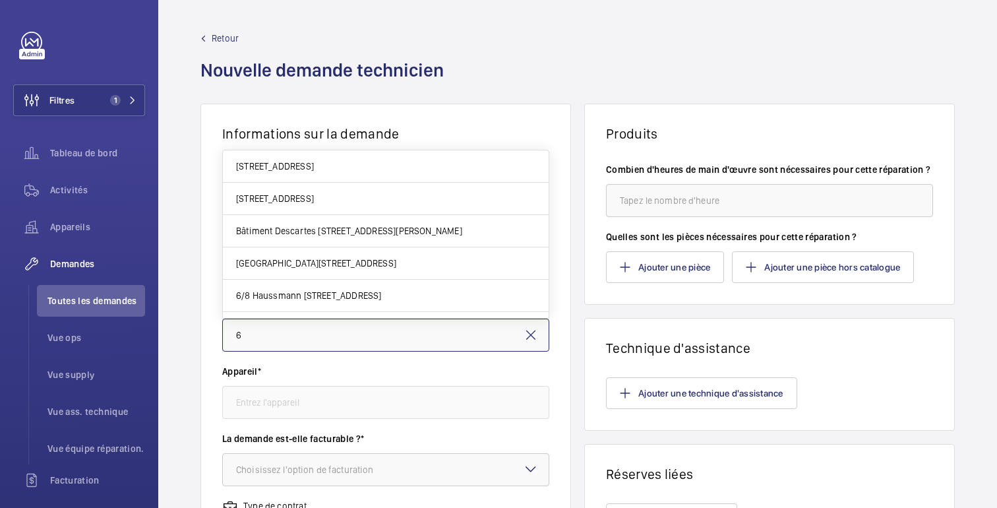
type input "6"
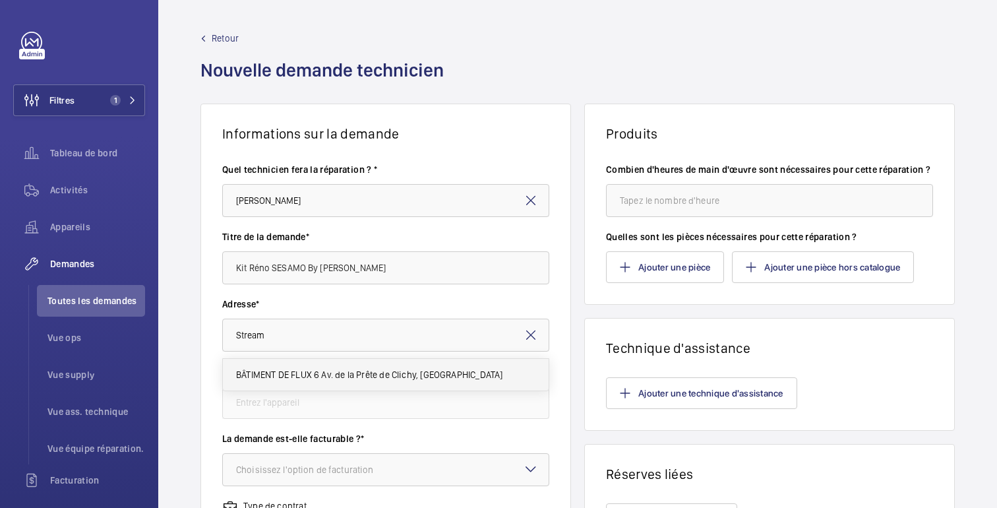
click at [300, 381] on span "BÂTIMENT DE FLUX 6 Av. de la Prête de Clichy, [GEOGRAPHIC_DATA]" at bounding box center [369, 374] width 266 height 13
type input "STREAM BUILDING [STREET_ADDRESS] de la Prte de Clichy, [GEOGRAPHIC_DATA]"
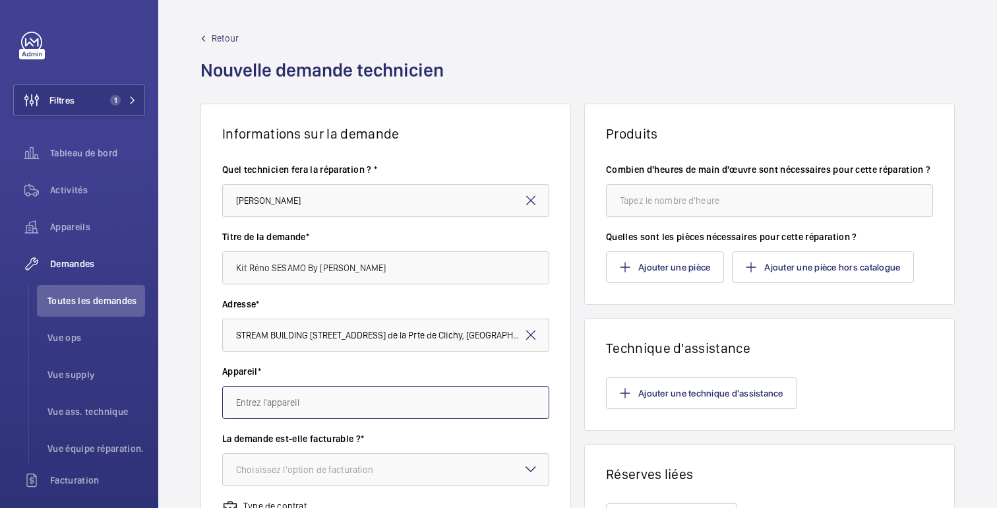
click at [305, 400] on input "text" at bounding box center [385, 402] width 327 height 33
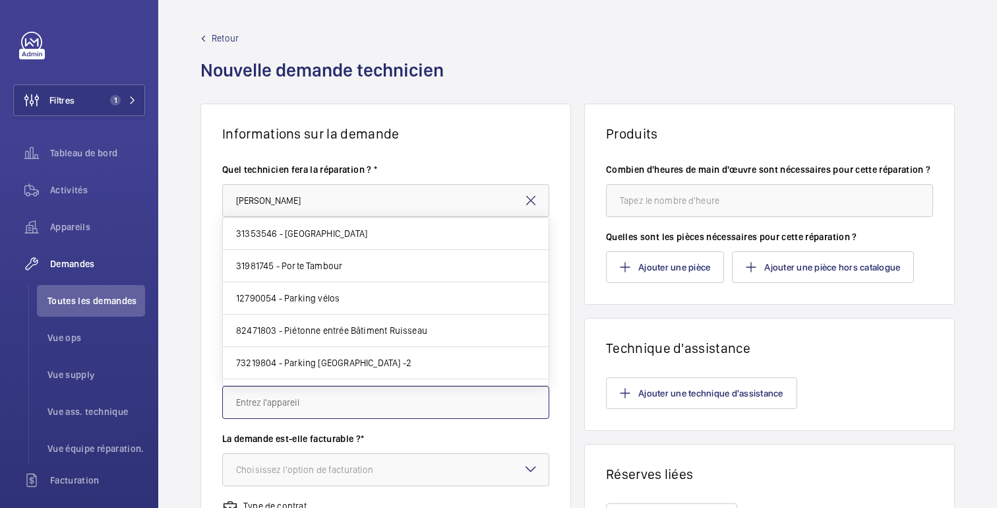
paste input "53278204"
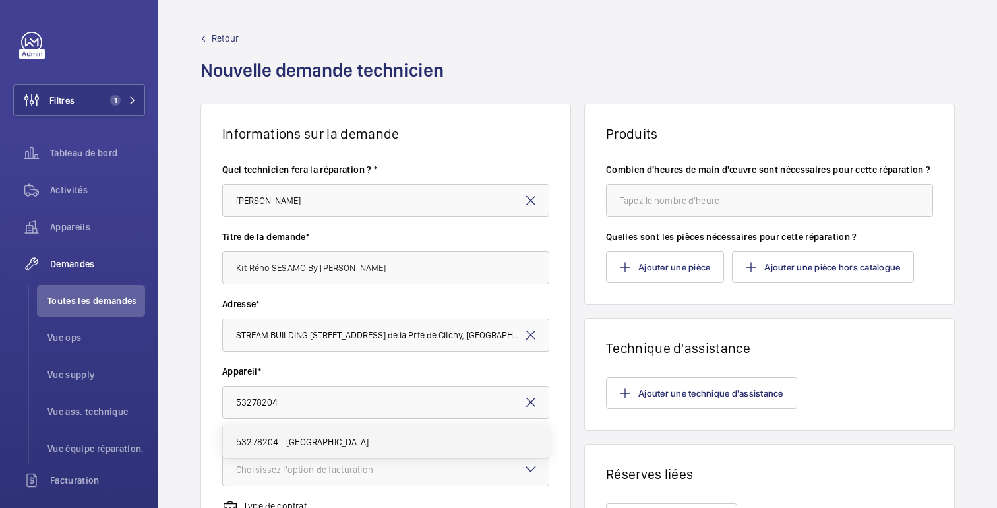
click at [301, 440] on font "53278204 - [GEOGRAPHIC_DATA]" at bounding box center [302, 442] width 133 height 11
type input "53278204 - [GEOGRAPHIC_DATA]"
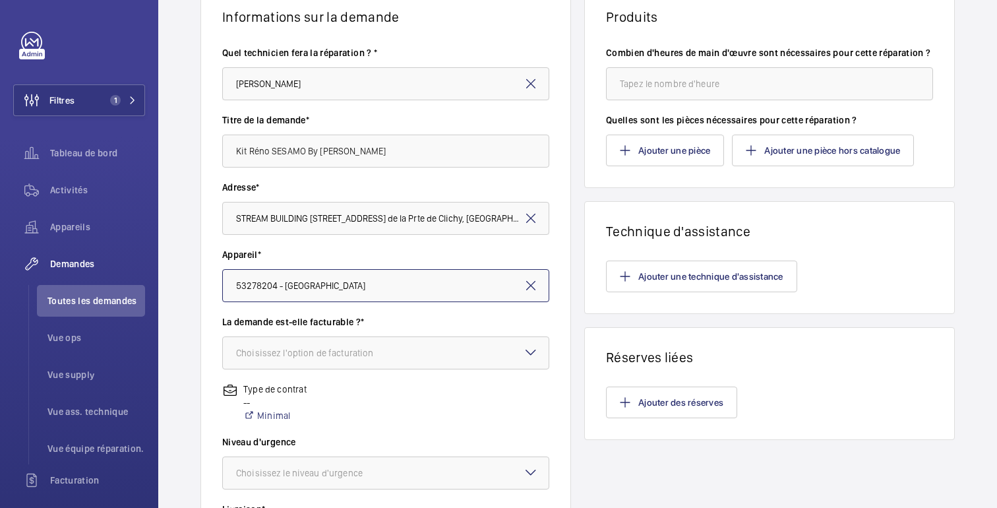
scroll to position [119, 0]
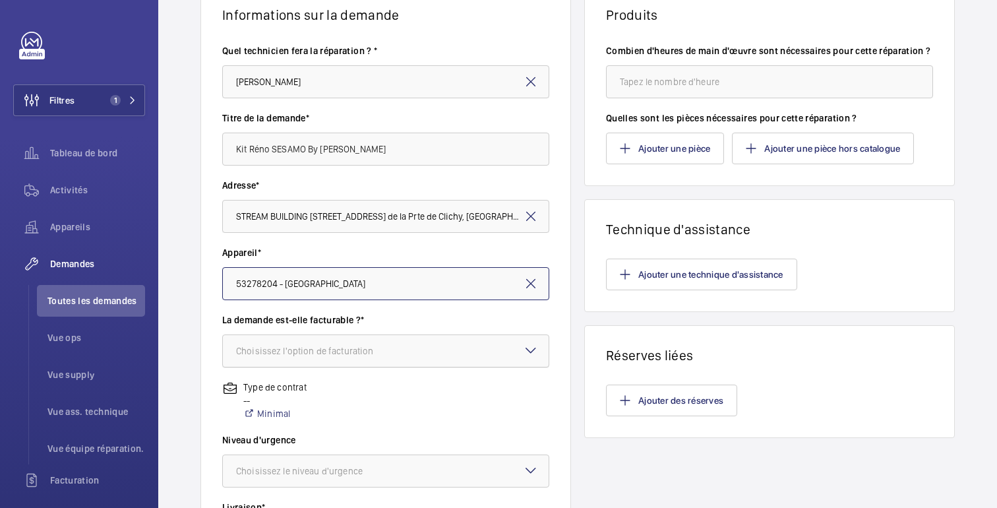
click at [407, 352] on div at bounding box center [386, 351] width 326 height 32
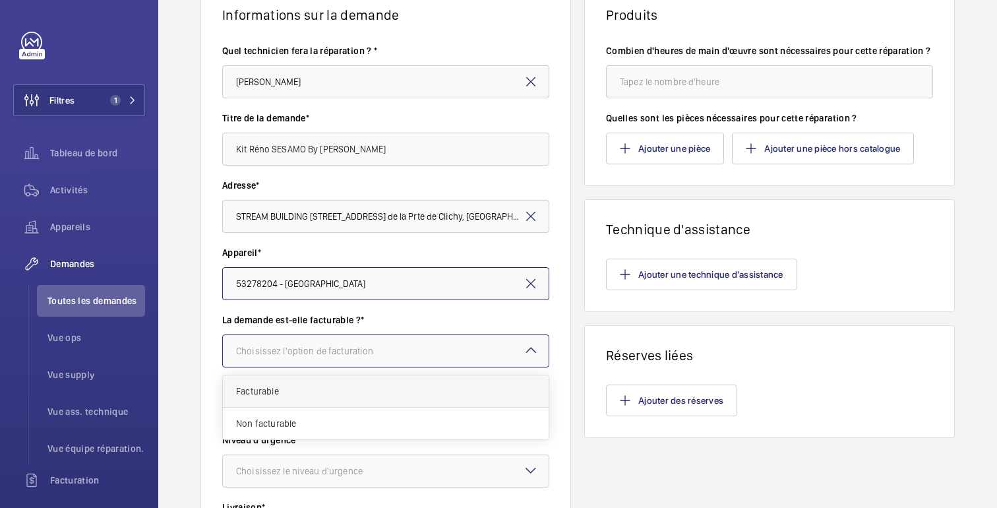
click at [298, 388] on span "Facturable" at bounding box center [385, 391] width 299 height 13
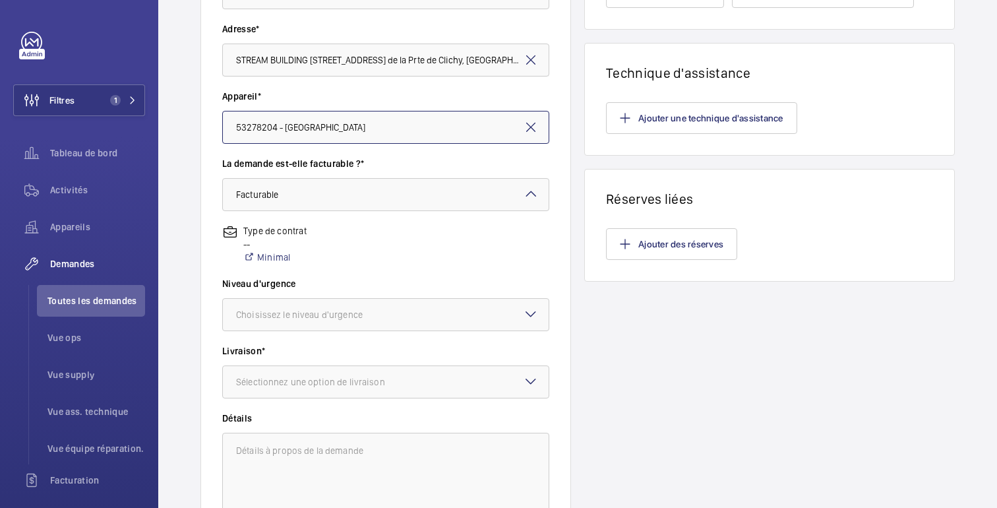
scroll to position [284, 0]
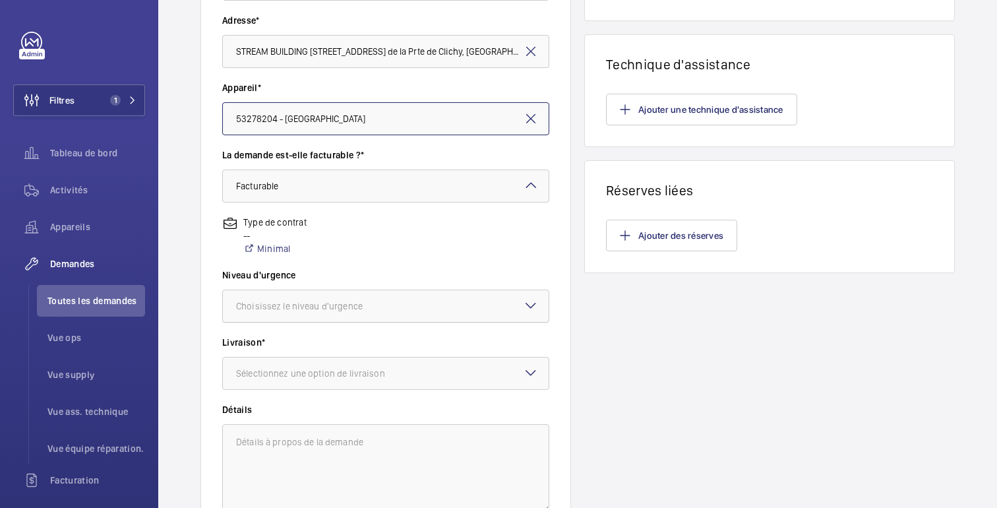
click at [323, 315] on div at bounding box center [386, 306] width 326 height 32
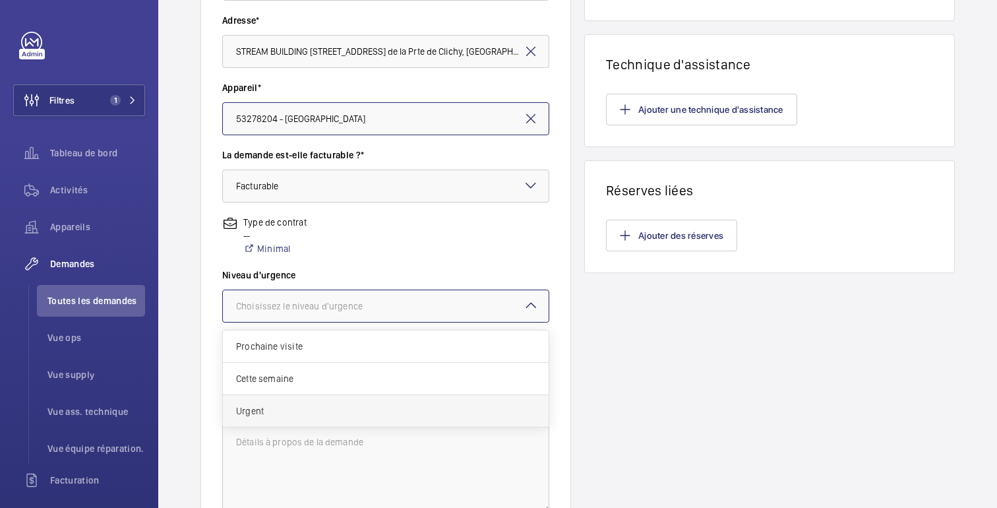
click at [272, 404] on div "Urgent" at bounding box center [386, 411] width 326 height 32
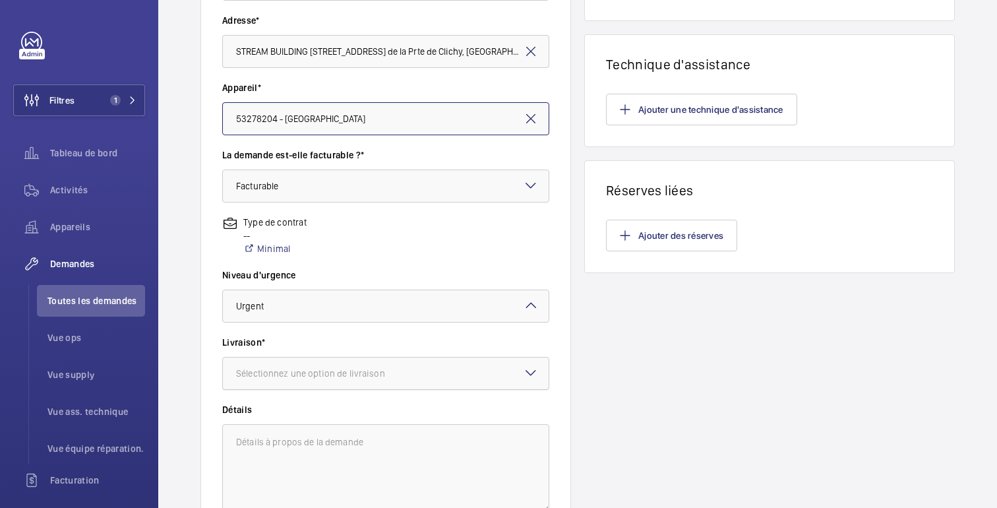
click at [297, 358] on div at bounding box center [386, 373] width 326 height 32
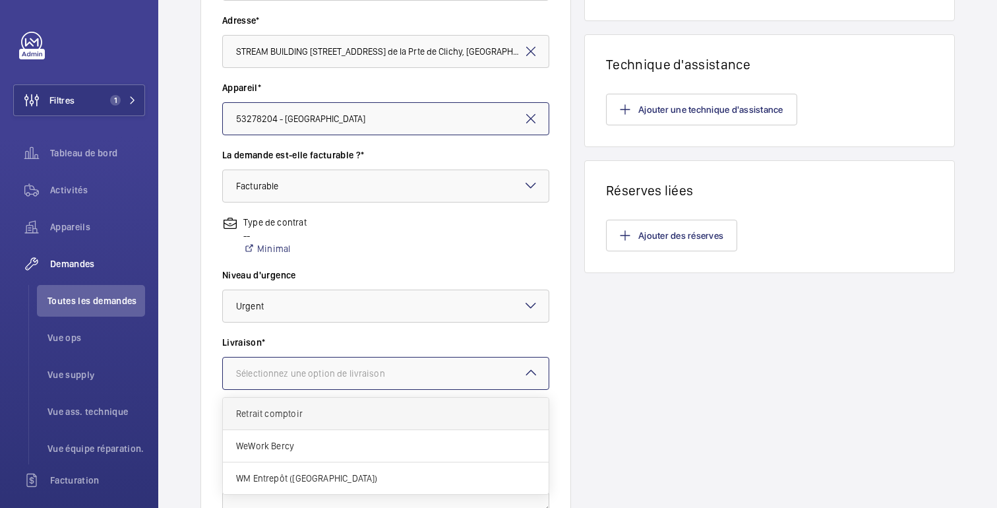
click at [290, 418] on span "Retrait comptoir" at bounding box center [385, 413] width 299 height 13
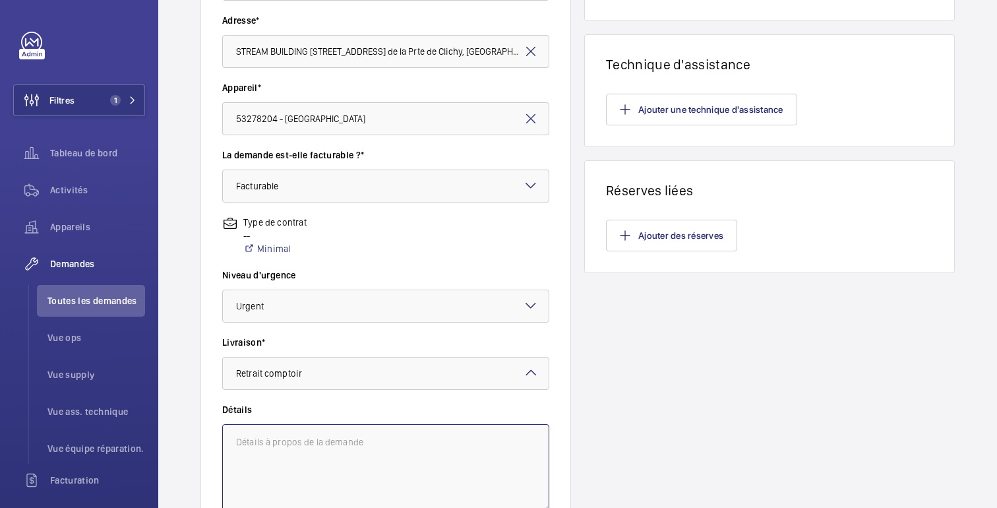
click at [290, 447] on textarea at bounding box center [385, 468] width 327 height 88
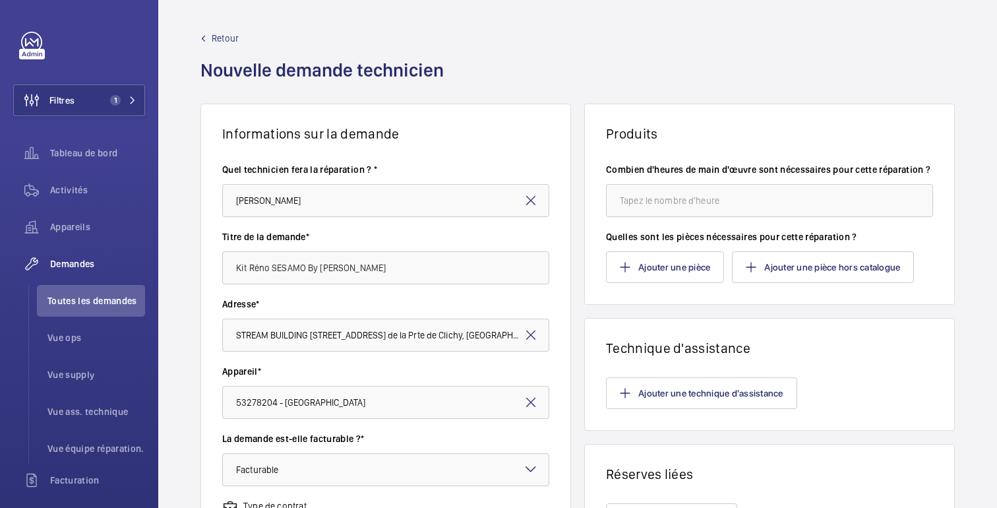
type textarea "Travaux par sous-traitant [PERSON_NAME]"
click at [700, 208] on input "number" at bounding box center [769, 200] width 327 height 33
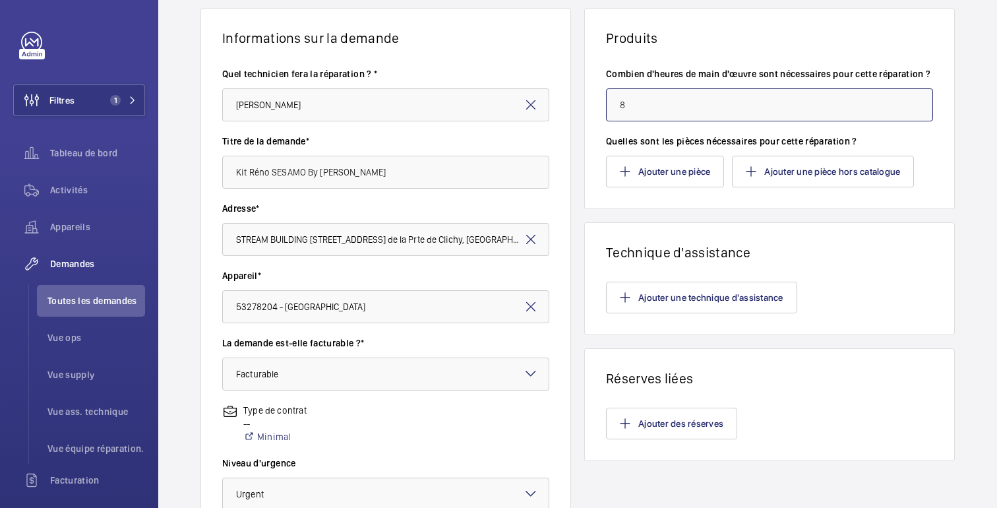
scroll to position [84, 0]
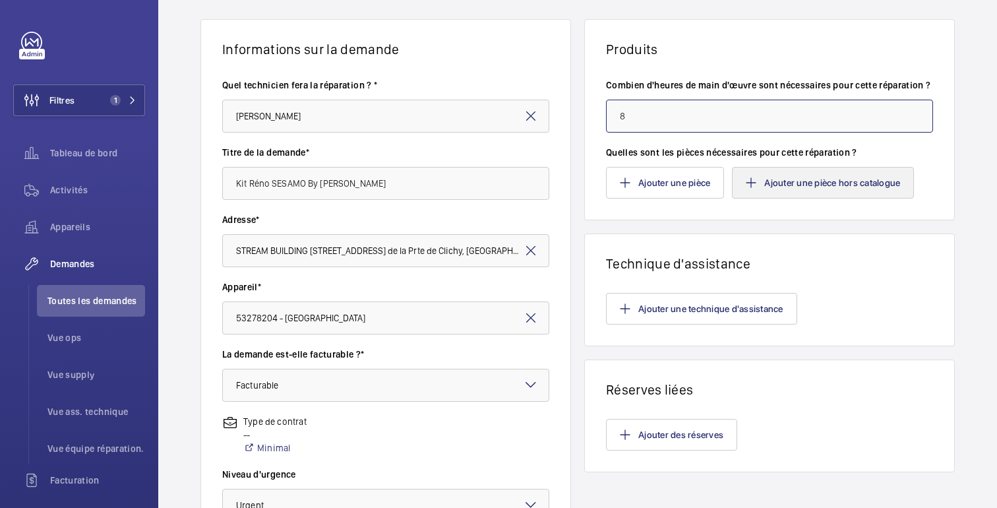
type input "8"
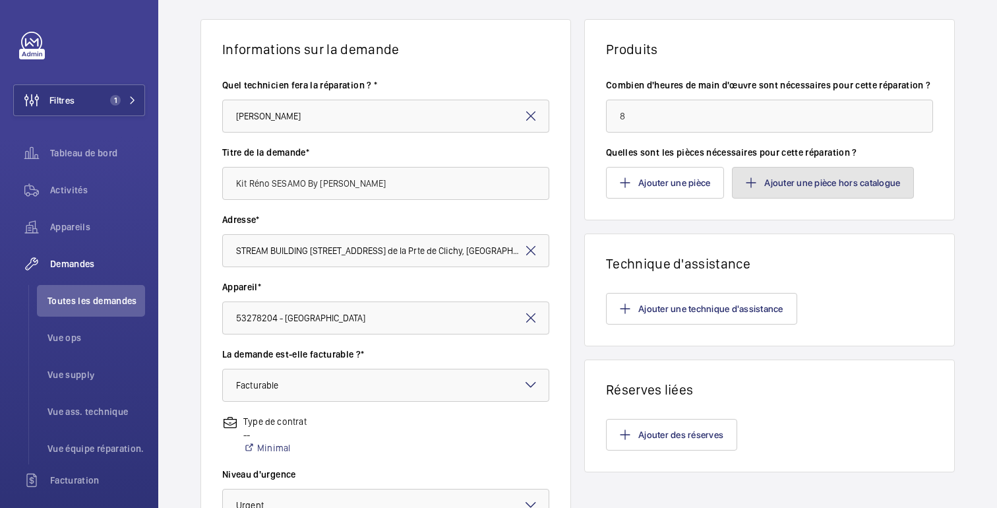
click at [790, 199] on button "Ajouter une pièce hors catalogue" at bounding box center [823, 183] width 182 height 32
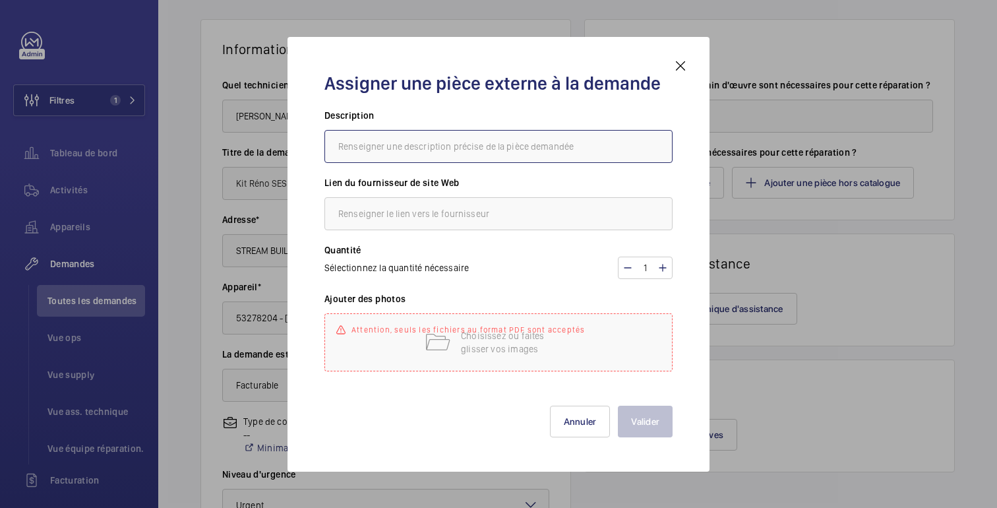
click at [375, 154] on input "text" at bounding box center [499, 146] width 348 height 33
type input "Kit Réno SESAMO"
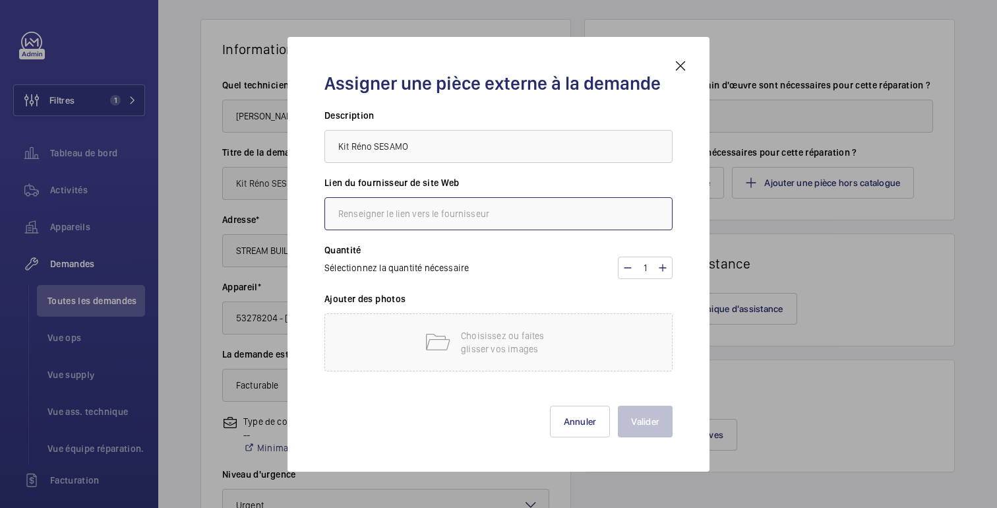
click at [477, 207] on input "text" at bounding box center [499, 213] width 348 height 33
type input "H"
type input "GRAFCET"
click at [867, 431] on div at bounding box center [498, 254] width 997 height 508
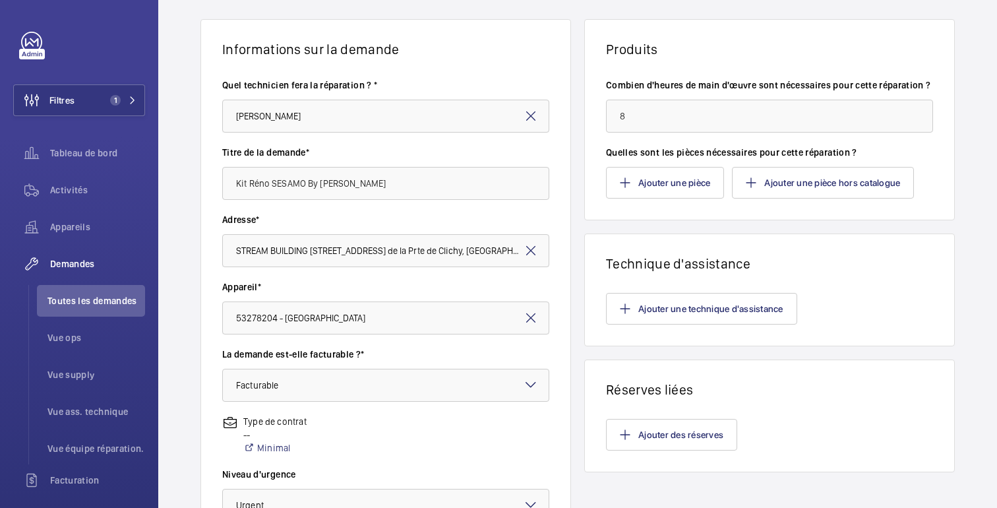
click at [543, 32] on wm-front-card-header "Informations sur la demande" at bounding box center [385, 39] width 369 height 38
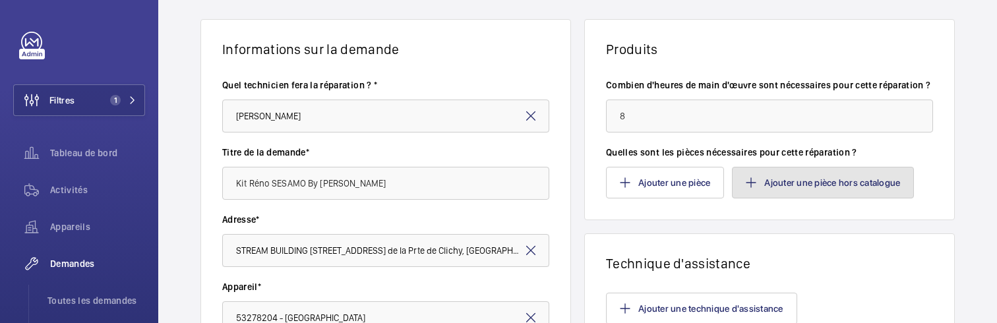
click at [776, 188] on font "Ajouter une pièce hors catalogue" at bounding box center [832, 182] width 136 height 11
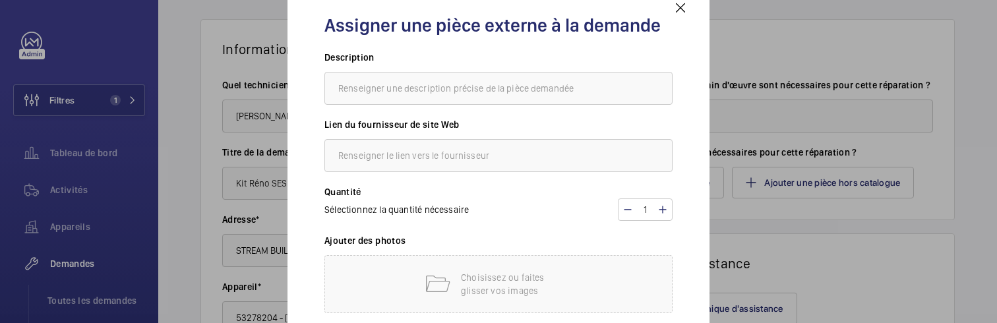
click at [315, 255] on div "Assigner une pièce externe à la demande Description Lien du fournisseur de site…" at bounding box center [499, 161] width 380 height 323
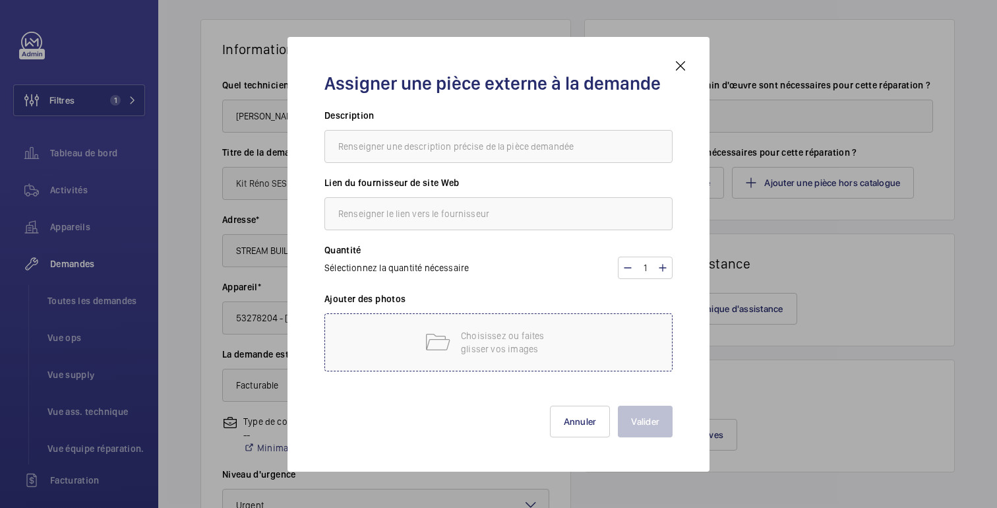
click at [525, 331] on font "Choisissez ou faites glisser vos images" at bounding box center [503, 342] width 84 height 24
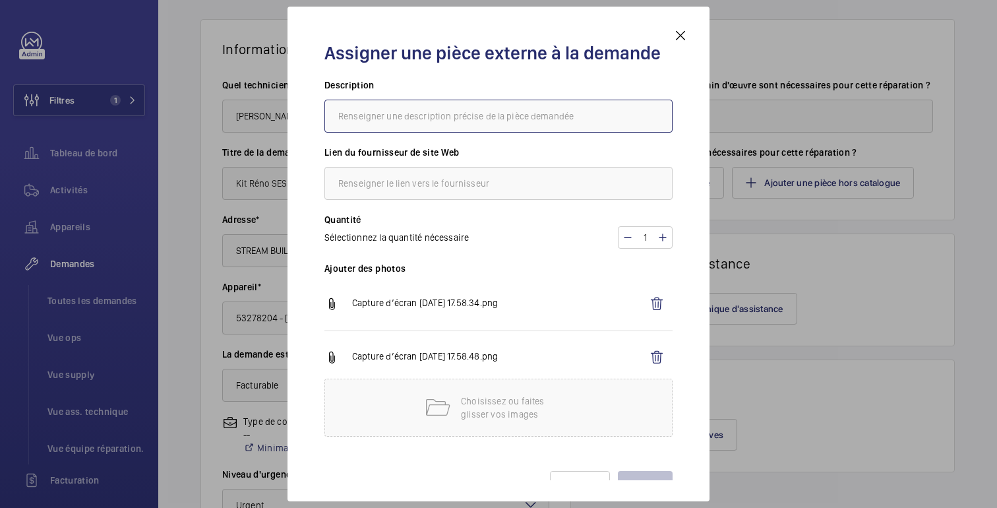
click at [392, 118] on input "text" at bounding box center [499, 116] width 348 height 33
type input "KIT Réno SESAMO By [PERSON_NAME]"
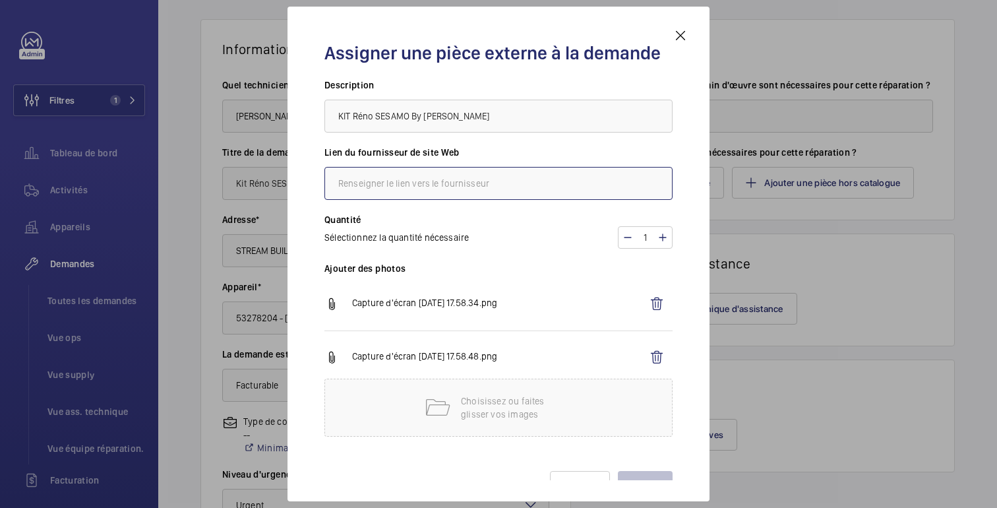
click at [437, 191] on input "text" at bounding box center [499, 183] width 348 height 33
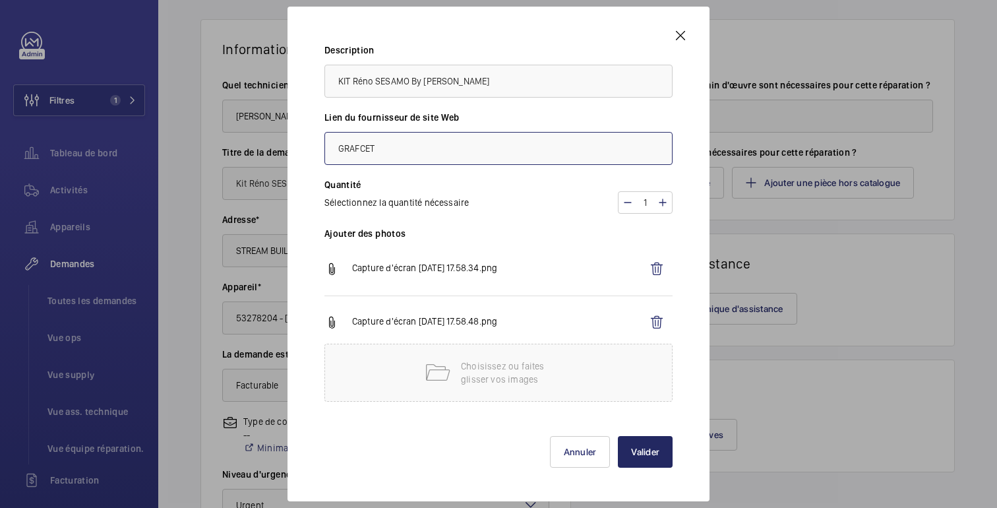
type input "GRAFCET"
click at [640, 450] on font "Valider" at bounding box center [645, 452] width 28 height 11
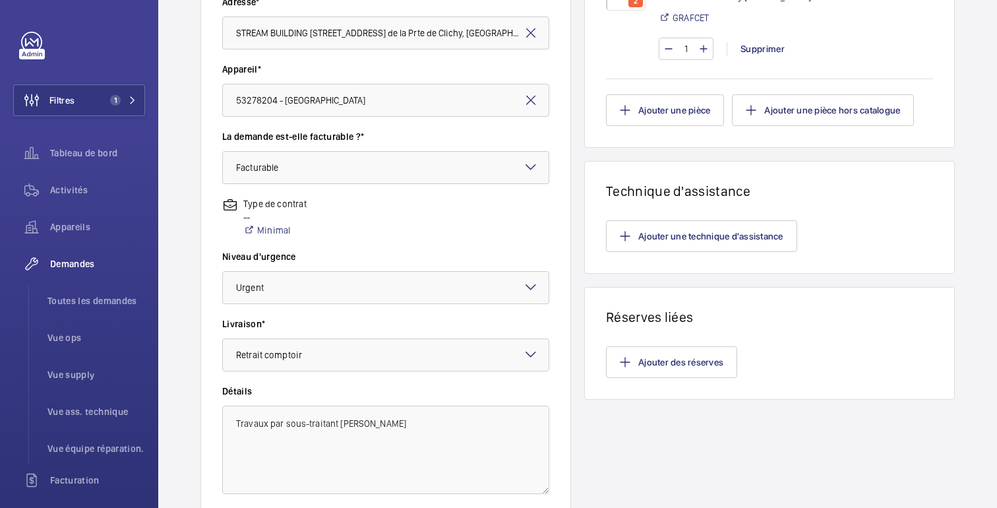
scroll to position [405, 0]
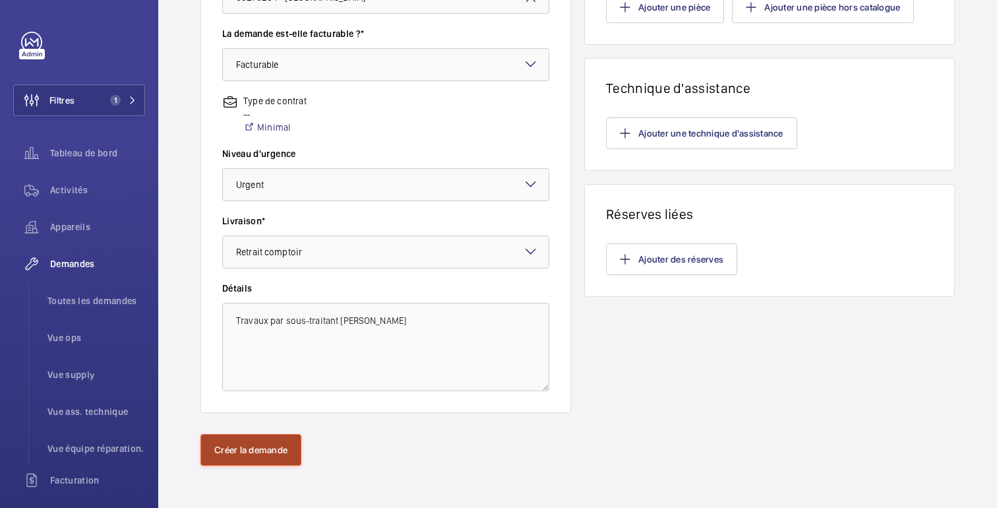
click at [226, 453] on font "Créer la demande" at bounding box center [250, 450] width 73 height 11
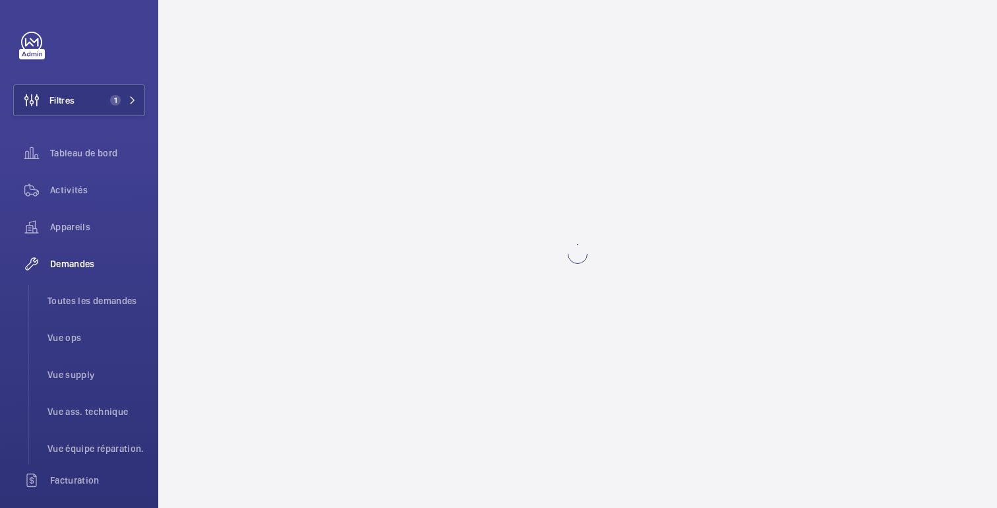
scroll to position [0, 0]
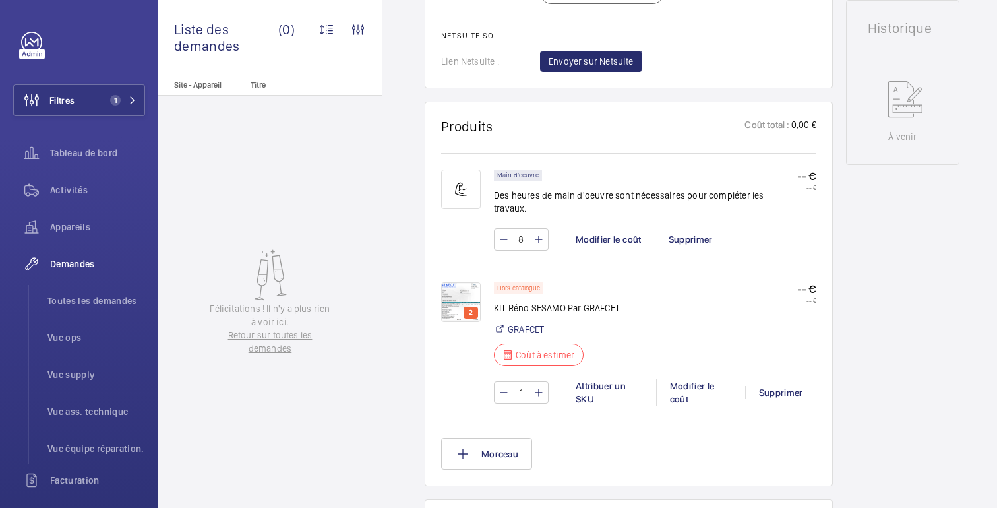
scroll to position [636, 0]
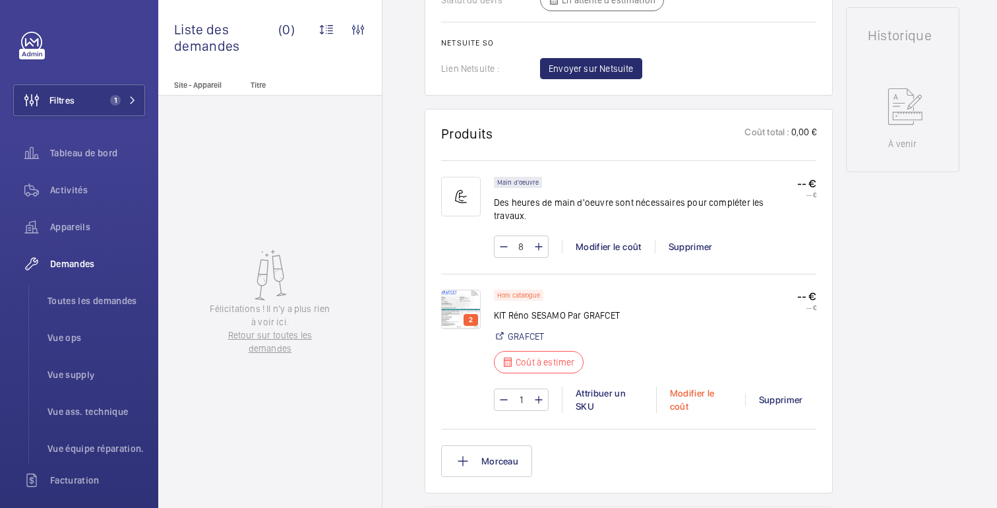
click at [686, 388] on div "Modifier le coût" at bounding box center [700, 400] width 89 height 26
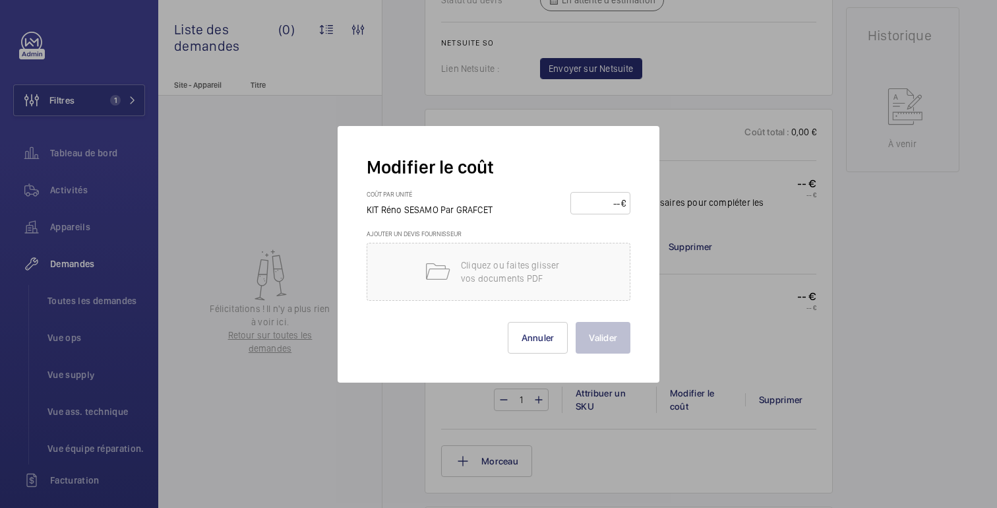
click at [586, 207] on input "number" at bounding box center [598, 203] width 46 height 21
type input "1673.25"
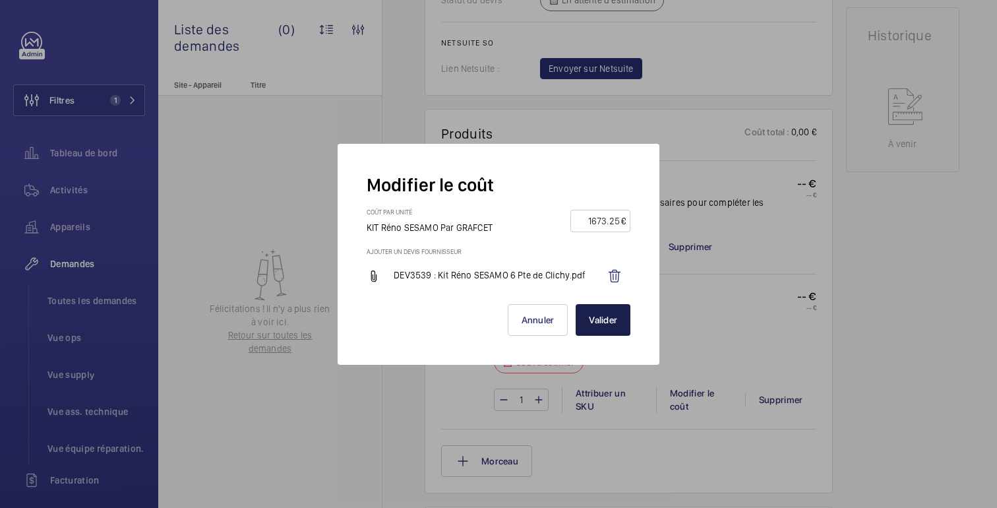
click at [598, 319] on font "Valider" at bounding box center [603, 320] width 28 height 11
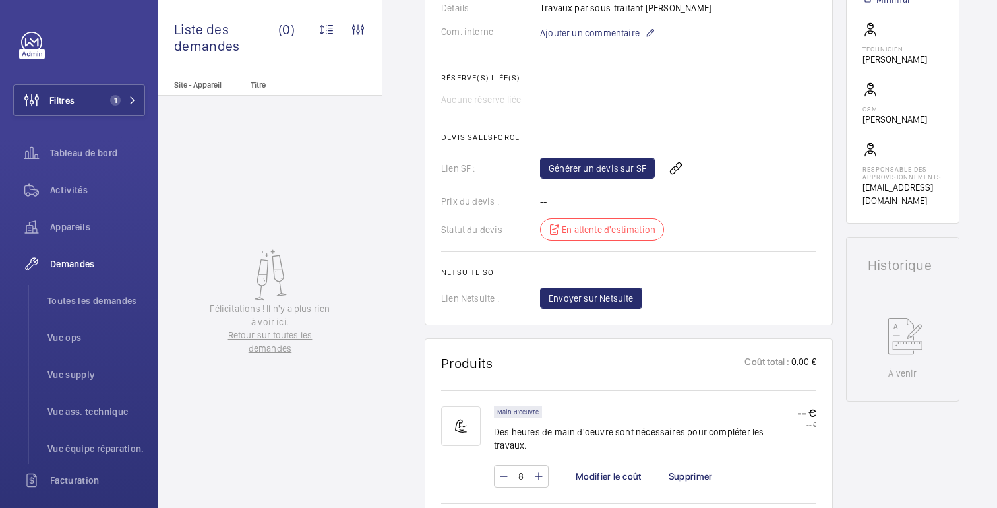
scroll to position [406, 0]
click at [593, 173] on font "Générer un devis sur SF" at bounding box center [598, 169] width 98 height 11
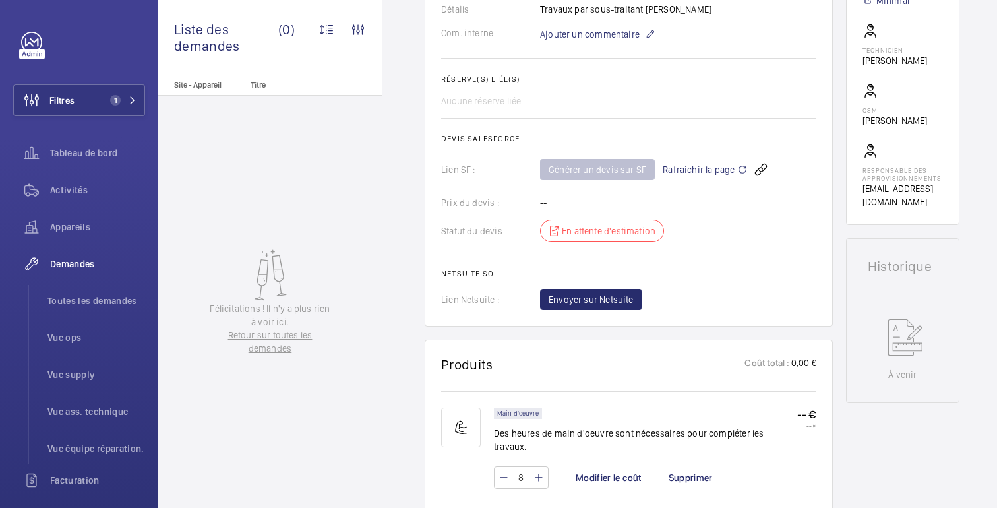
scroll to position [0, 0]
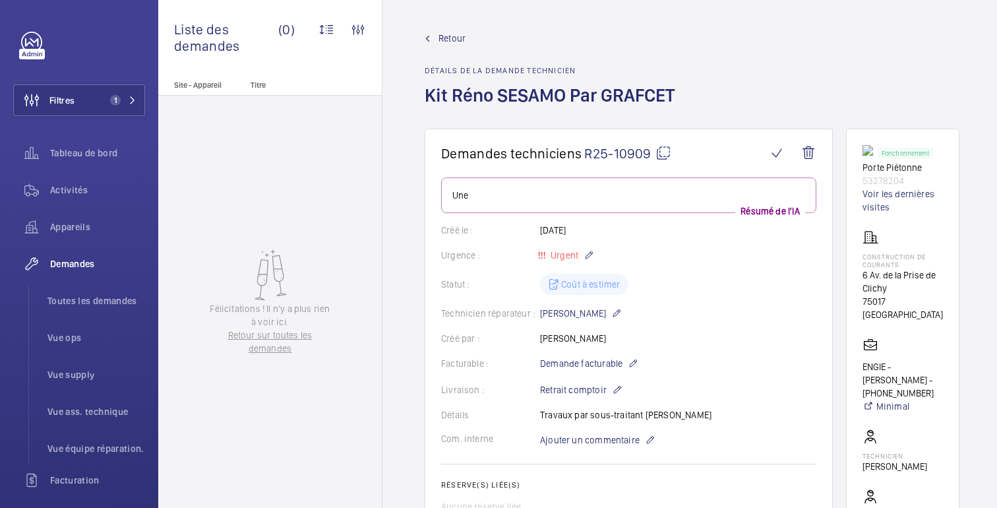
drag, startPoint x: 904, startPoint y: 181, endPoint x: 846, endPoint y: 170, distance: 59.1
click at [846, 170] on wm-front-card "Fonctionnement Porte Piétonne 53278204 Voir les dernières visites CONSTRUCTION …" at bounding box center [902, 380] width 113 height 502
copy div "Porte Piétonne 53278204"
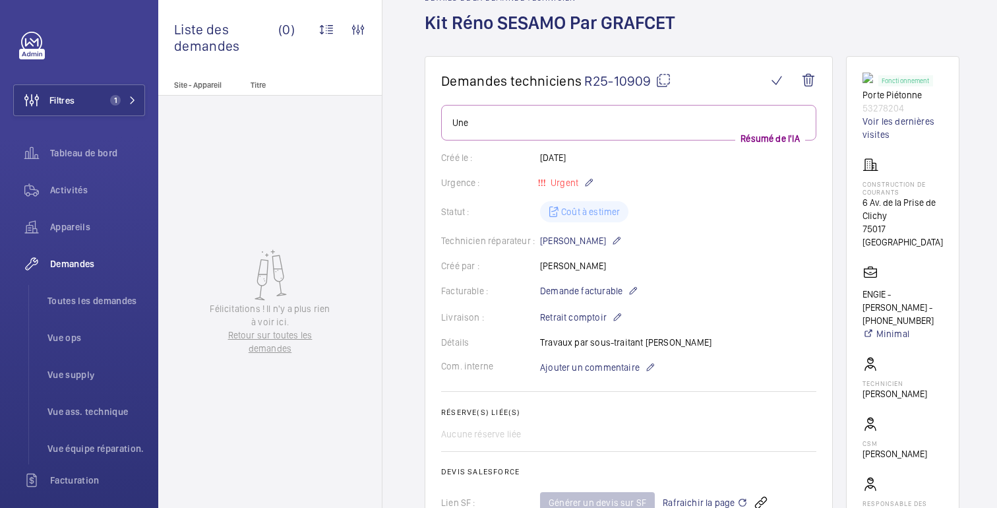
scroll to position [72, 0]
click at [709, 505] on font "Rafraichir la page" at bounding box center [699, 503] width 72 height 11
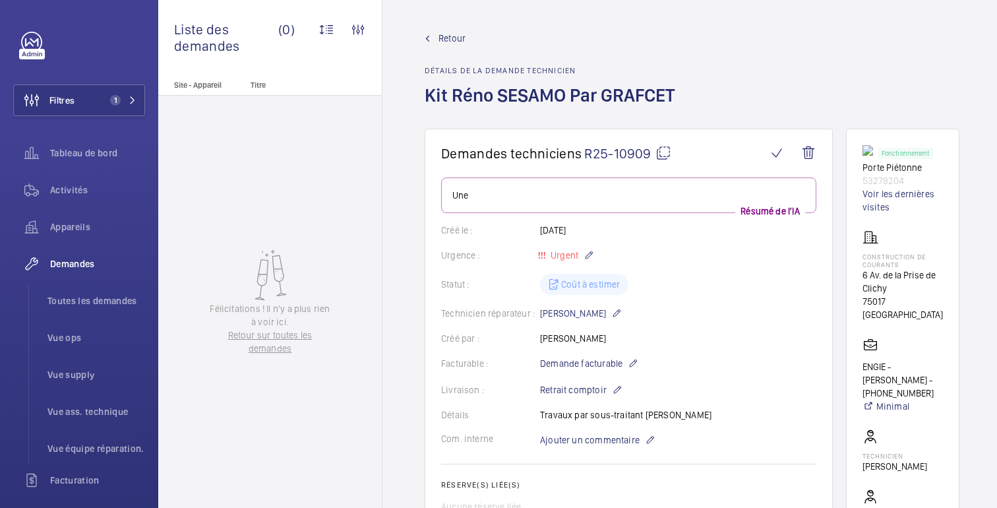
drag, startPoint x: 920, startPoint y: 302, endPoint x: 853, endPoint y: 279, distance: 70.5
click at [853, 279] on wm-front-card "Fonctionnement Porte Piétonne 53278204 Voir les dernières visites CONSTRUCTION …" at bounding box center [902, 380] width 113 height 502
copy div "6 Av. de la Prise de Clichy 75017 [GEOGRAPHIC_DATA]"
drag, startPoint x: 906, startPoint y: 180, endPoint x: 863, endPoint y: 167, distance: 44.2
click at [863, 167] on div "Fonctionnement Porte Piétonne 53278204 Voir les dernières visites" at bounding box center [903, 179] width 80 height 69
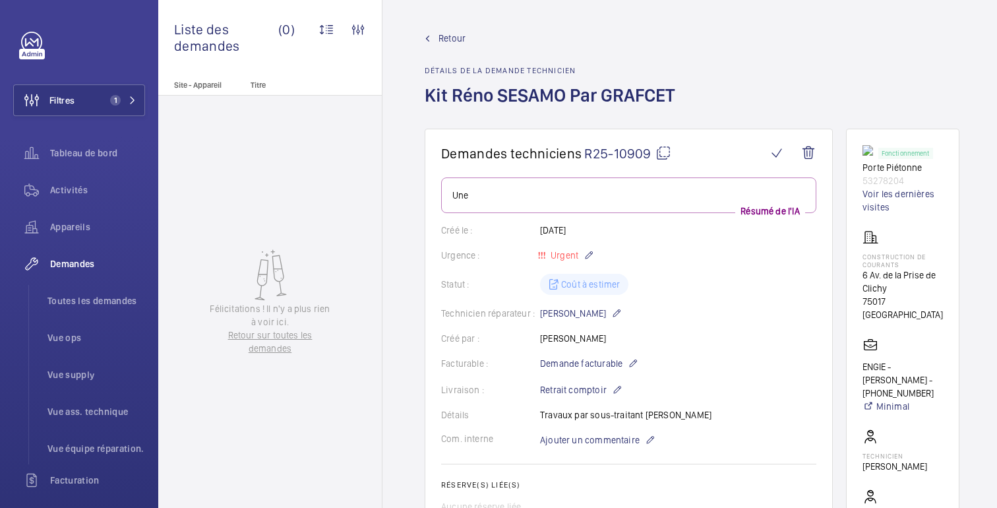
copy div "Porte Piétonne 53278204"
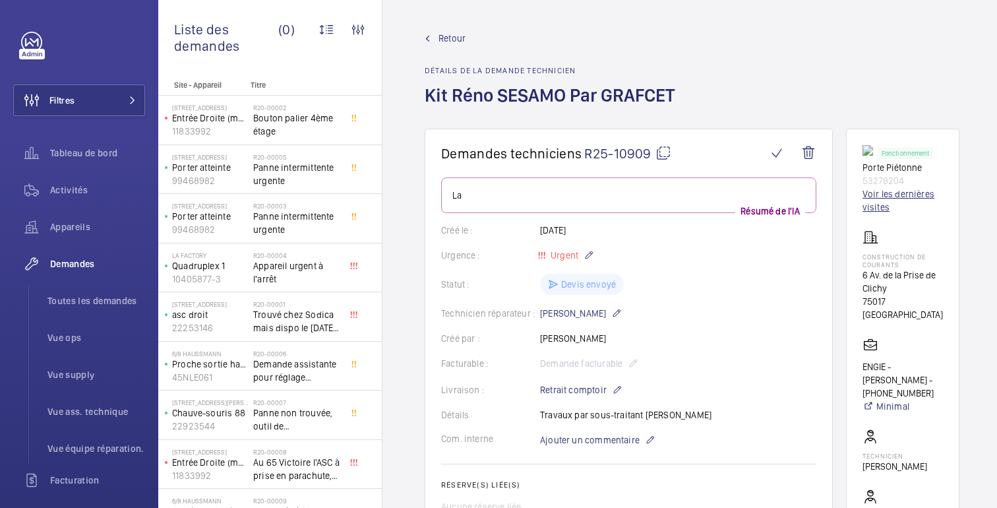
click at [886, 197] on font "Voir les dernières visites" at bounding box center [899, 201] width 72 height 24
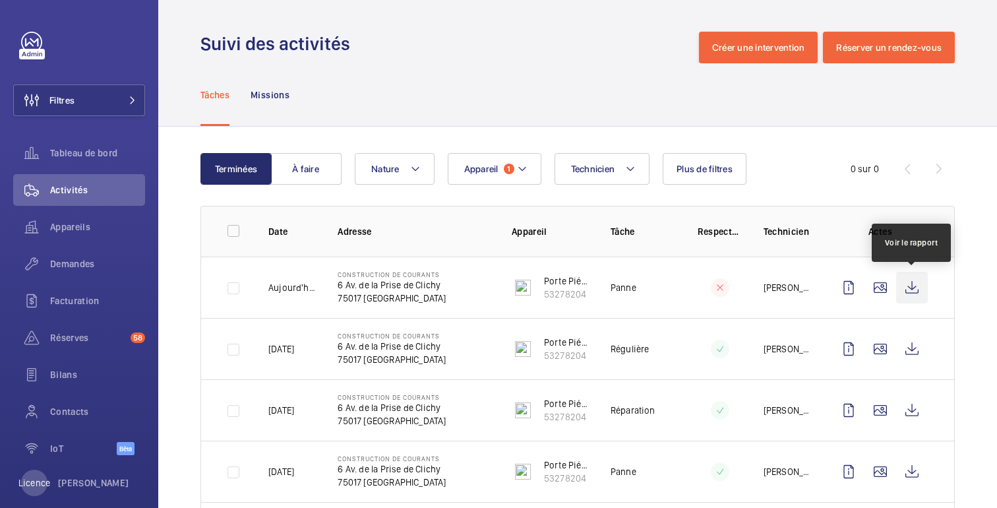
click at [910, 288] on wm-front-icon-button at bounding box center [912, 288] width 32 height 32
